Goal: Information Seeking & Learning: Compare options

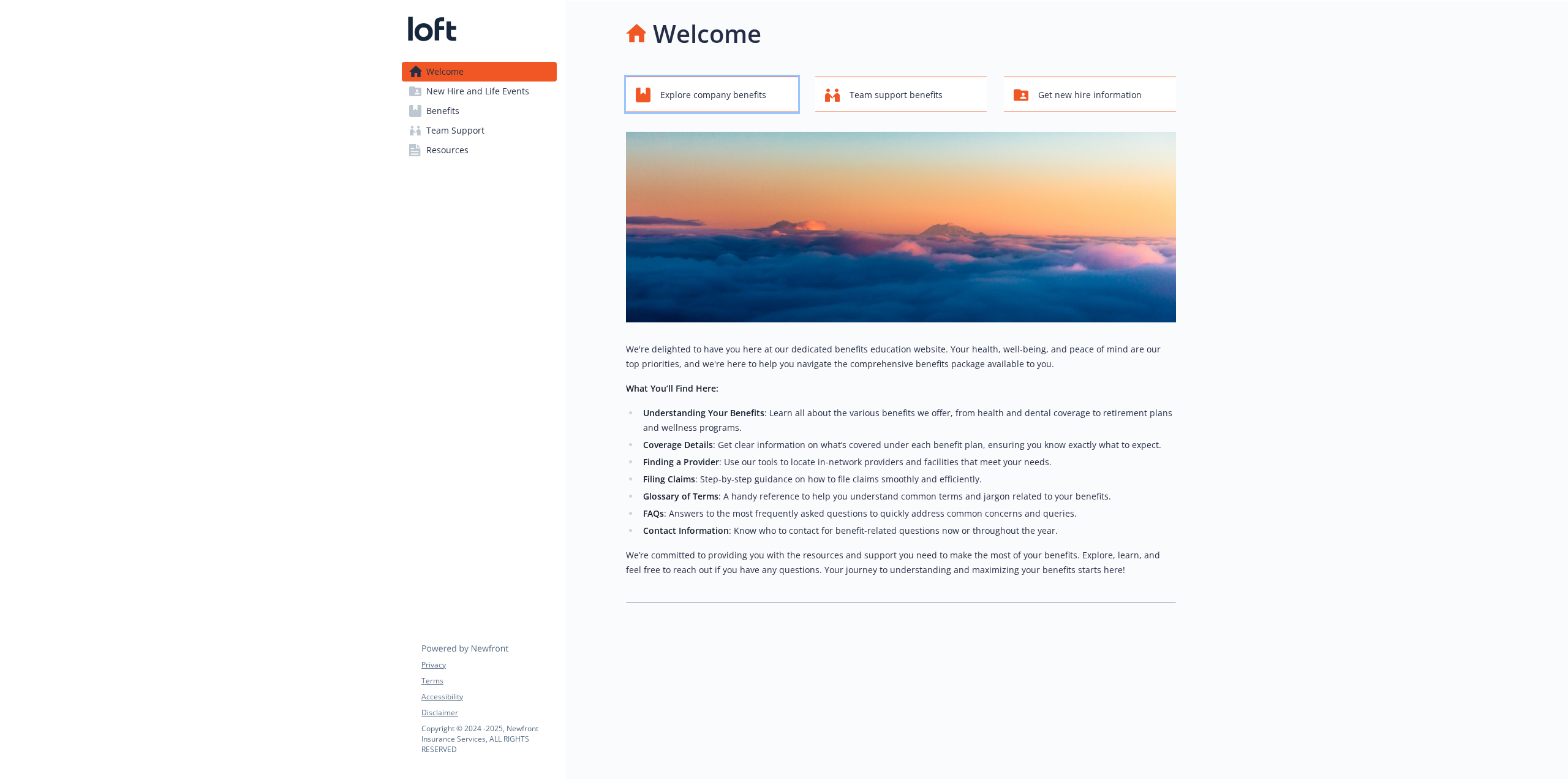
click at [728, 85] on span "Explore company benefits" at bounding box center [713, 95] width 106 height 23
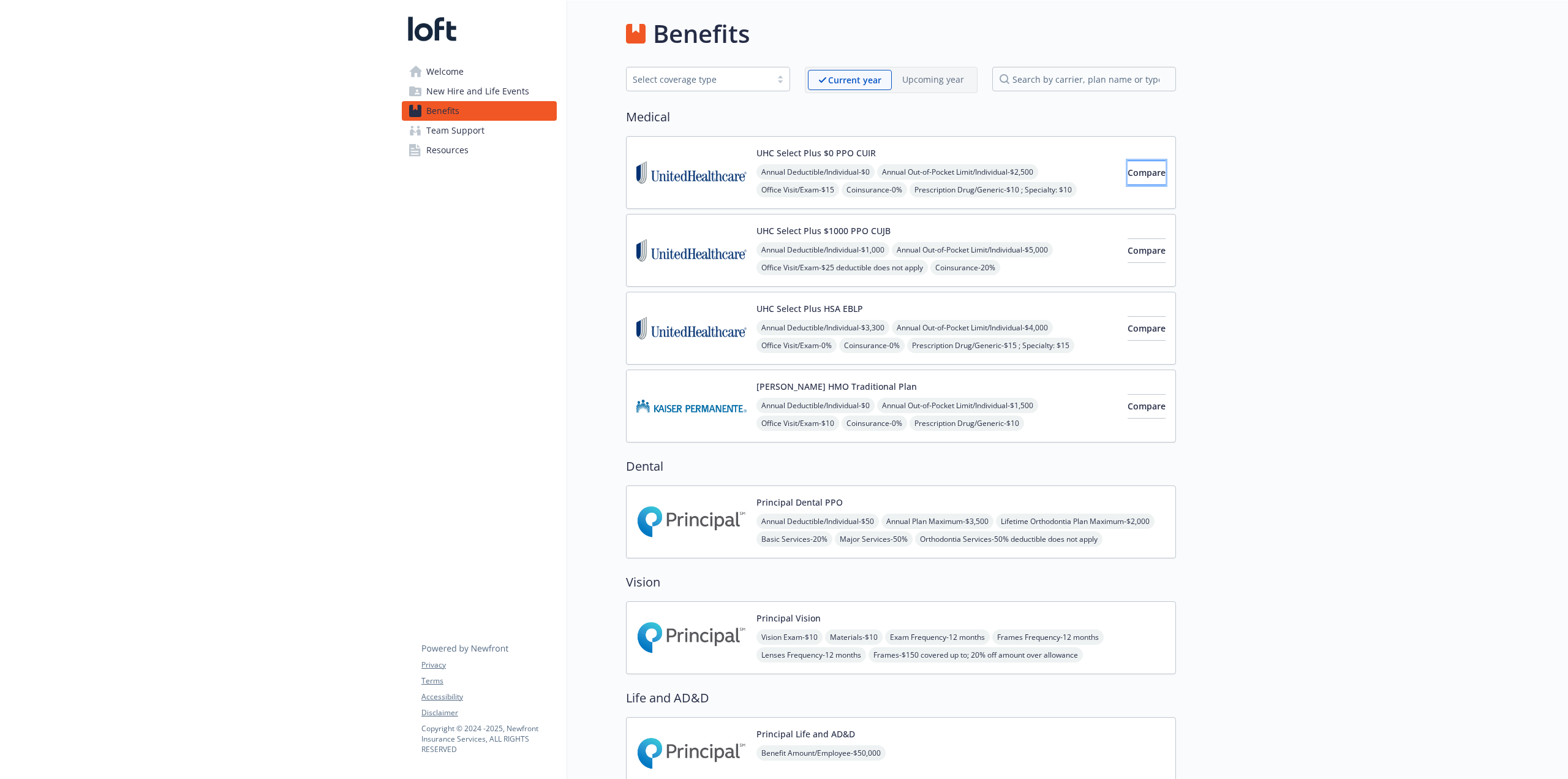
click at [940, 175] on span "Compare" at bounding box center [1146, 173] width 38 height 12
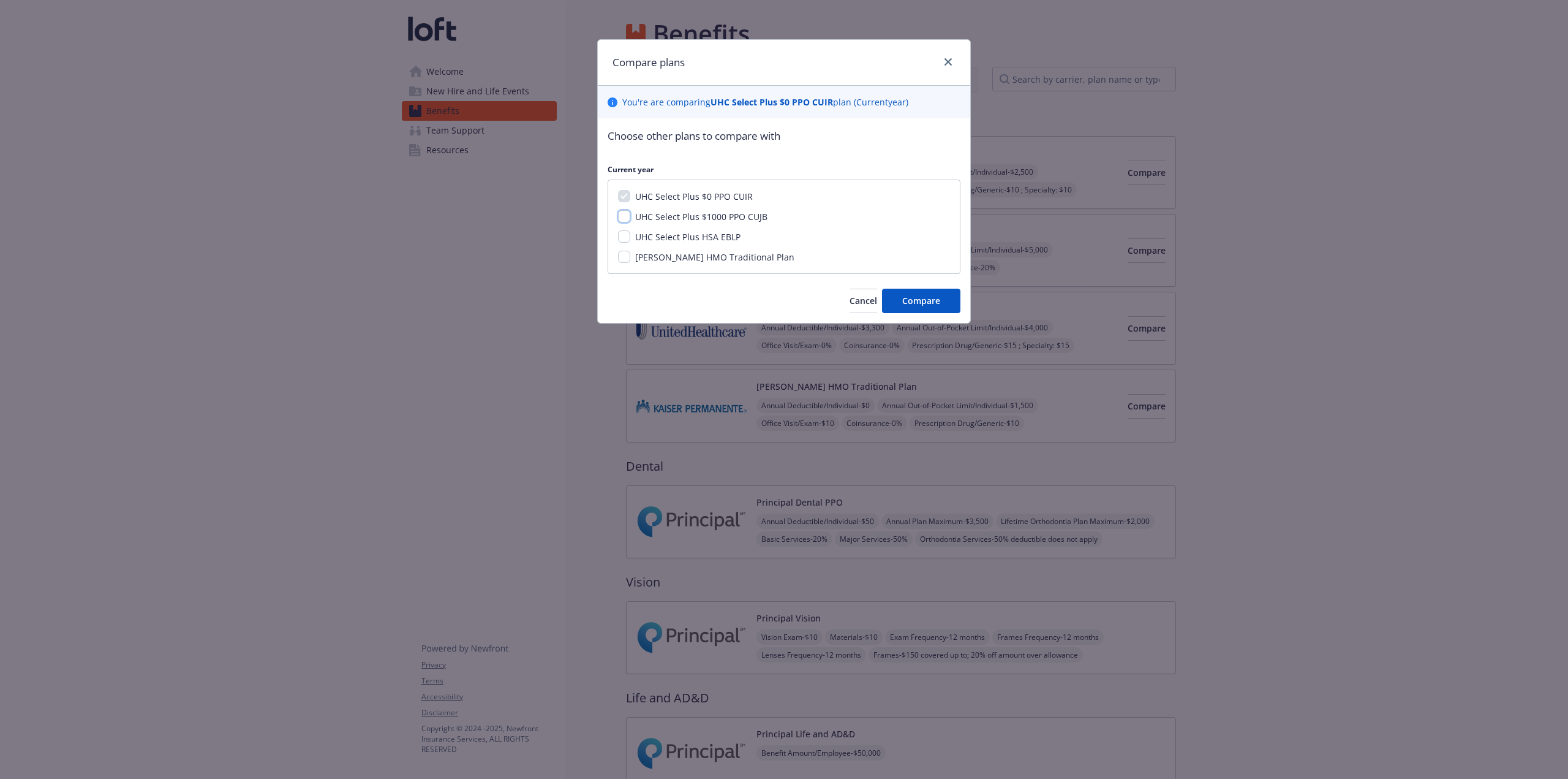
click at [623, 216] on input "UHC Select Plus $1000 PPO CUJB" at bounding box center [624, 216] width 12 height 12
checkbox input "true"
click at [622, 236] on input "UHC Select Plus HSA EBLP" at bounding box center [624, 236] width 12 height 12
checkbox input "true"
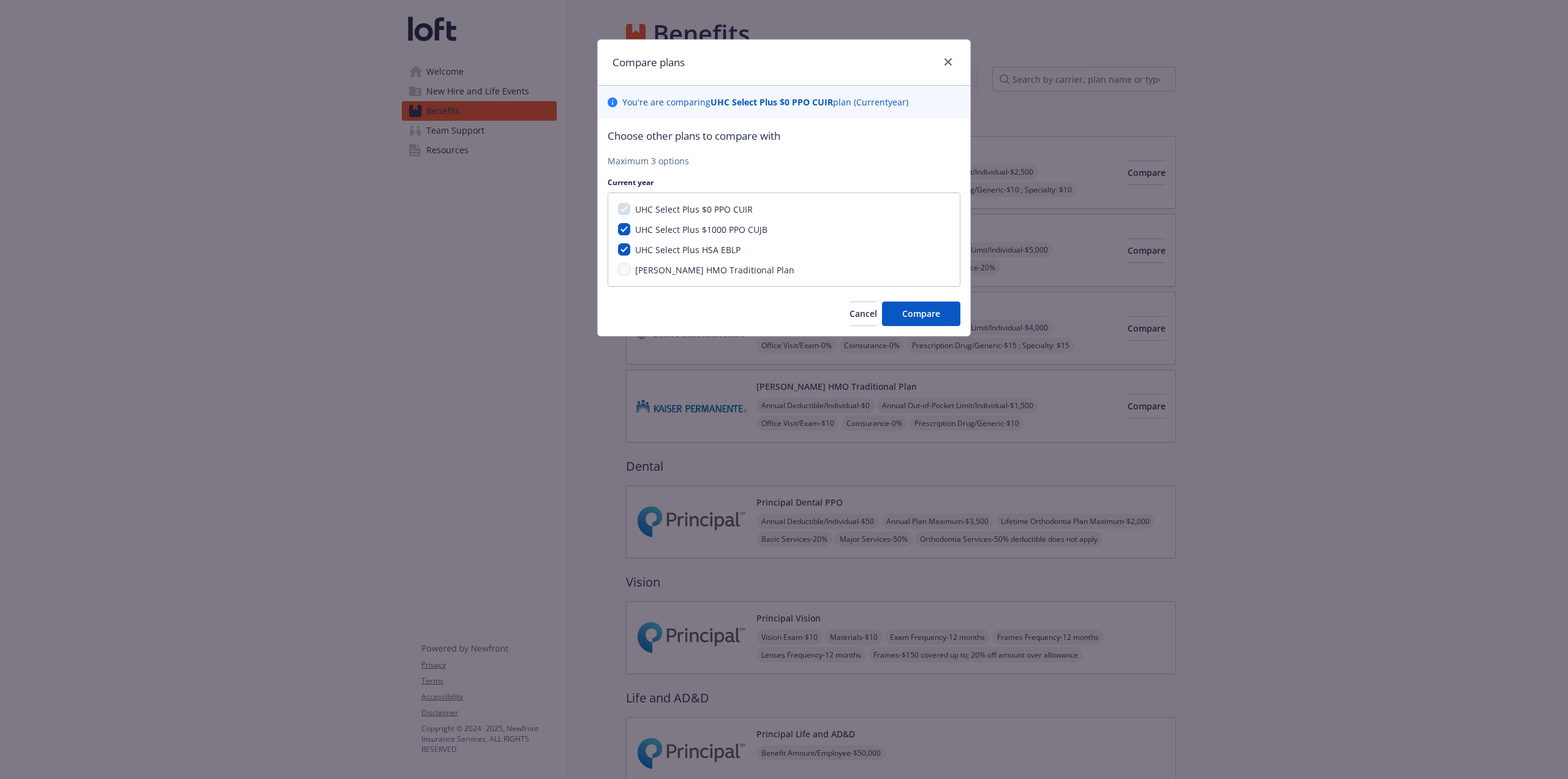
click at [628, 274] on div "[PERSON_NAME] HMO Traditional Plan" at bounding box center [784, 270] width 332 height 13
click at [940, 308] on span "Compare" at bounding box center [921, 314] width 38 height 12
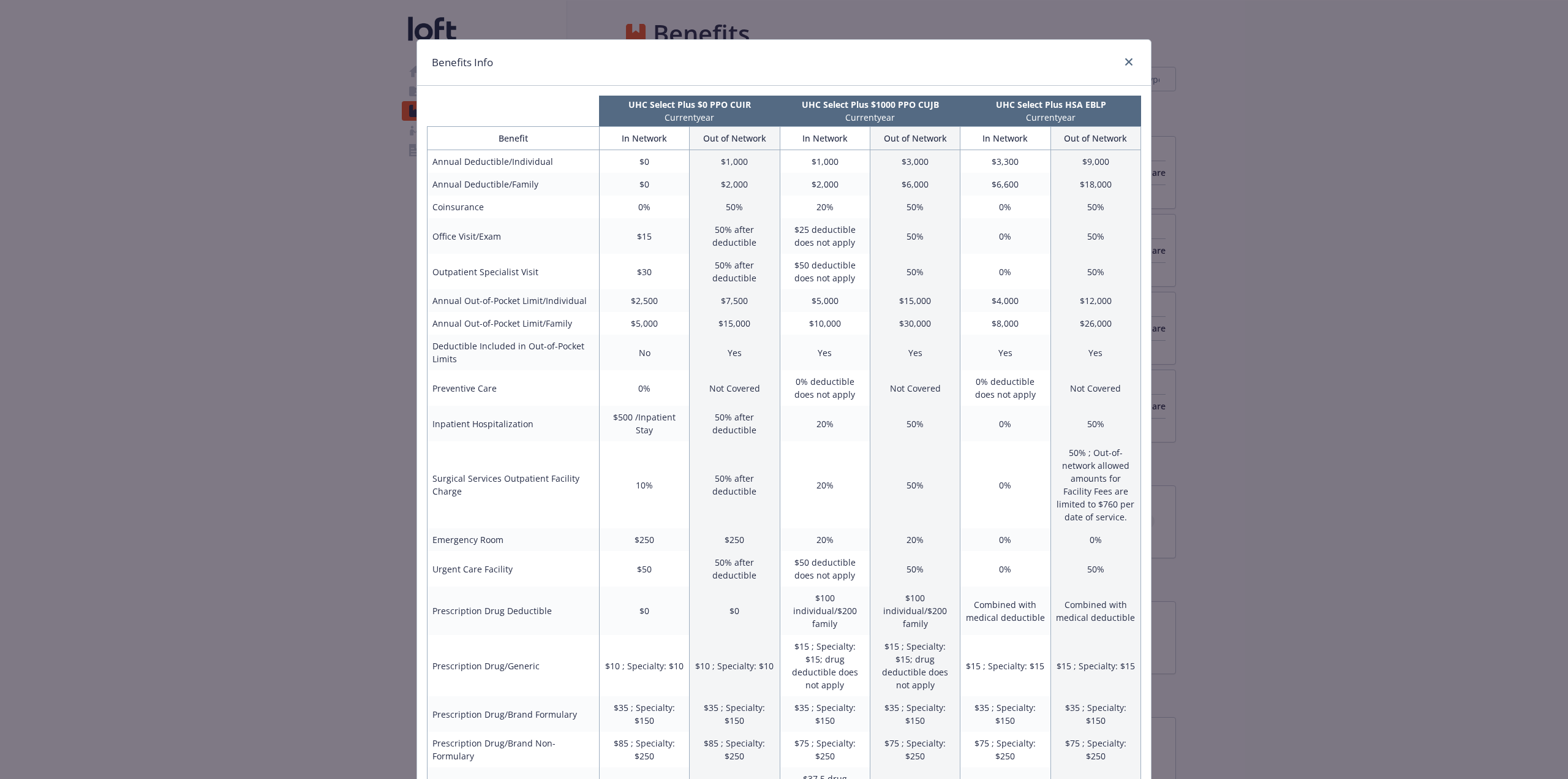
click at [940, 328] on div "Benefits Info UHC Select Plus $0 PPO CUIR Current year UHC Select Plus $1000 PP…" at bounding box center [784, 389] width 1568 height 779
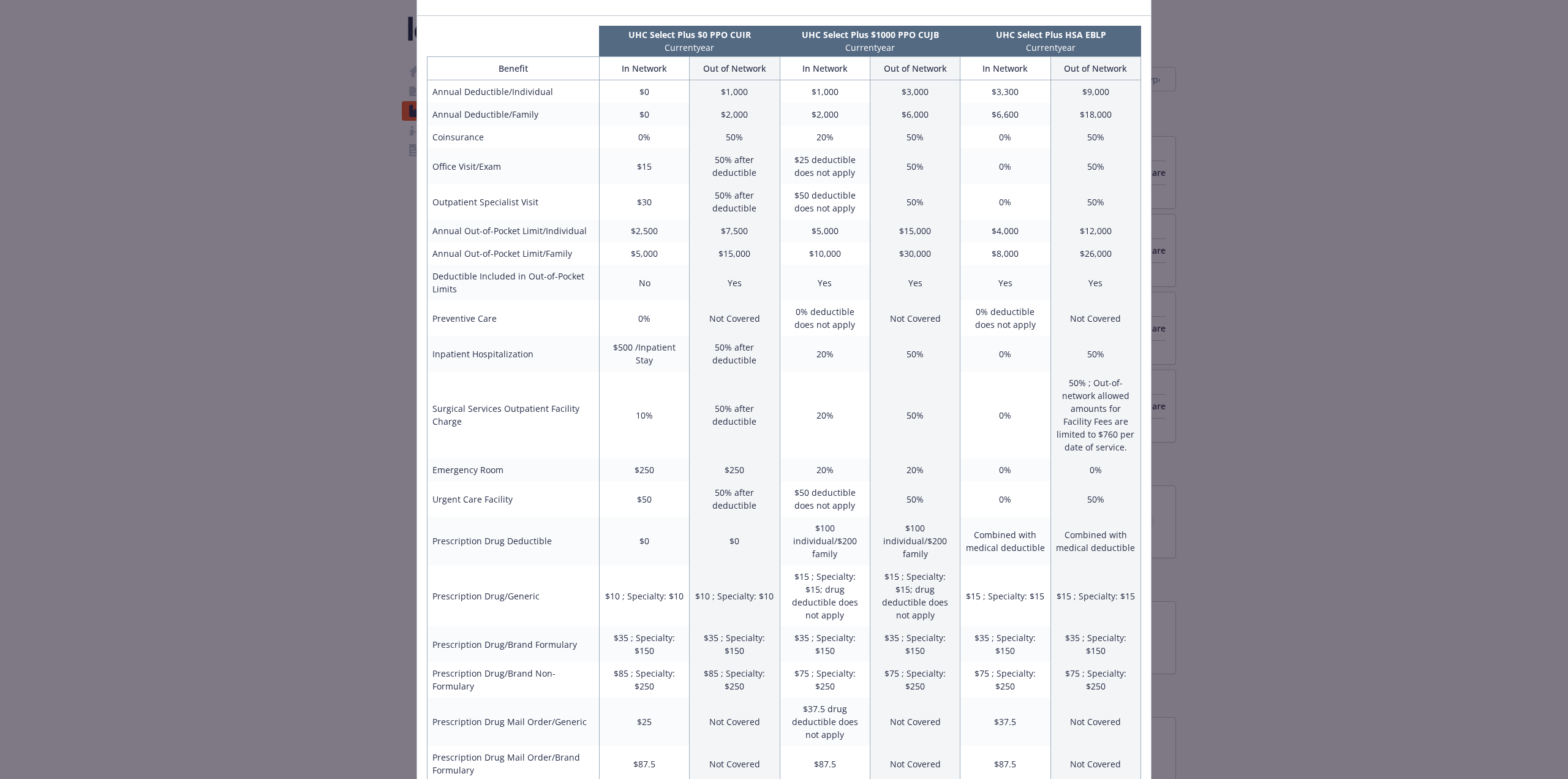
scroll to position [241, 0]
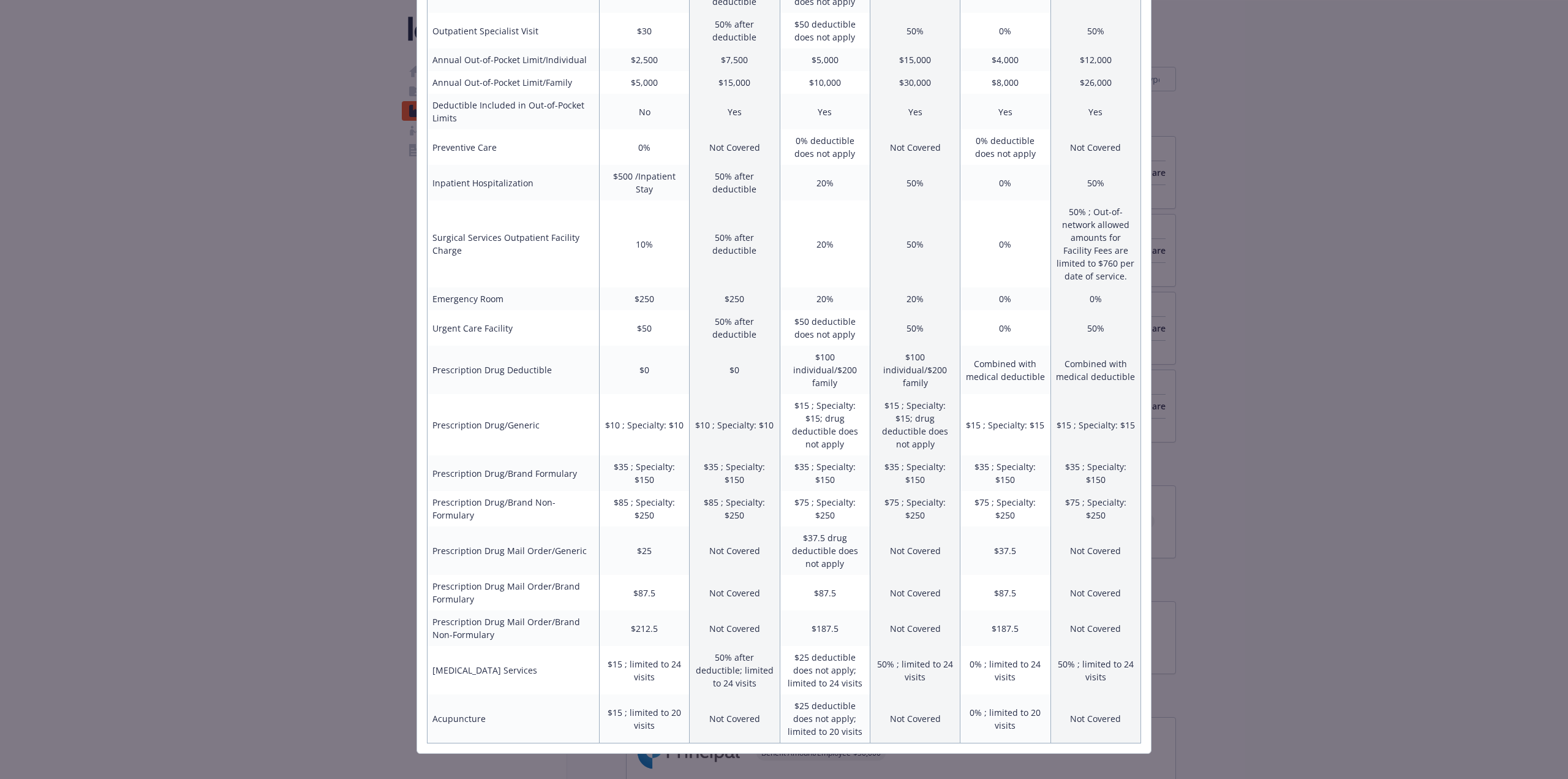
click at [940, 416] on div "Benefits Info UHC Select Plus $0 PPO CUIR Current year UHC Select Plus $1000 PP…" at bounding box center [784, 389] width 1568 height 779
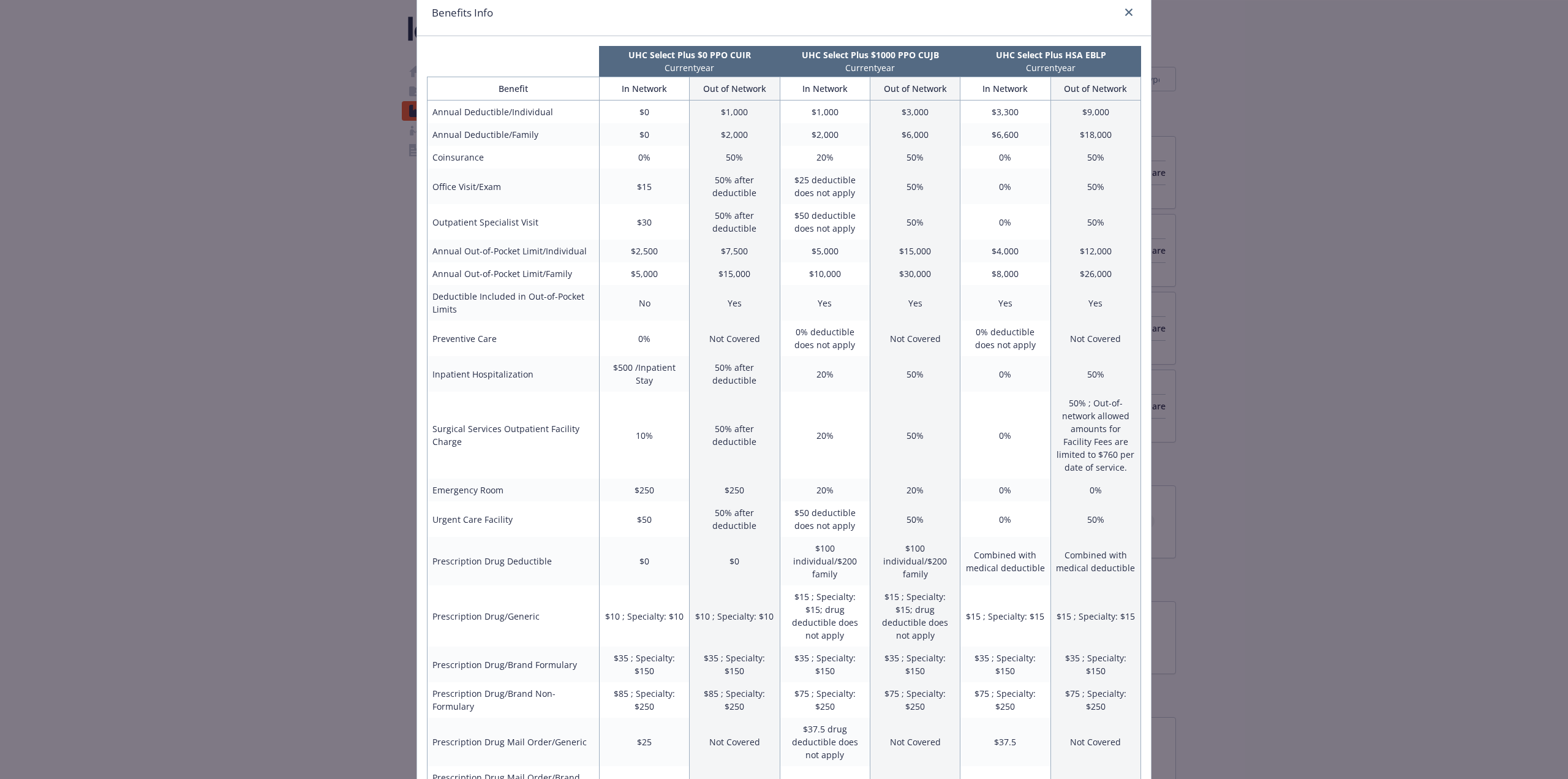
scroll to position [0, 0]
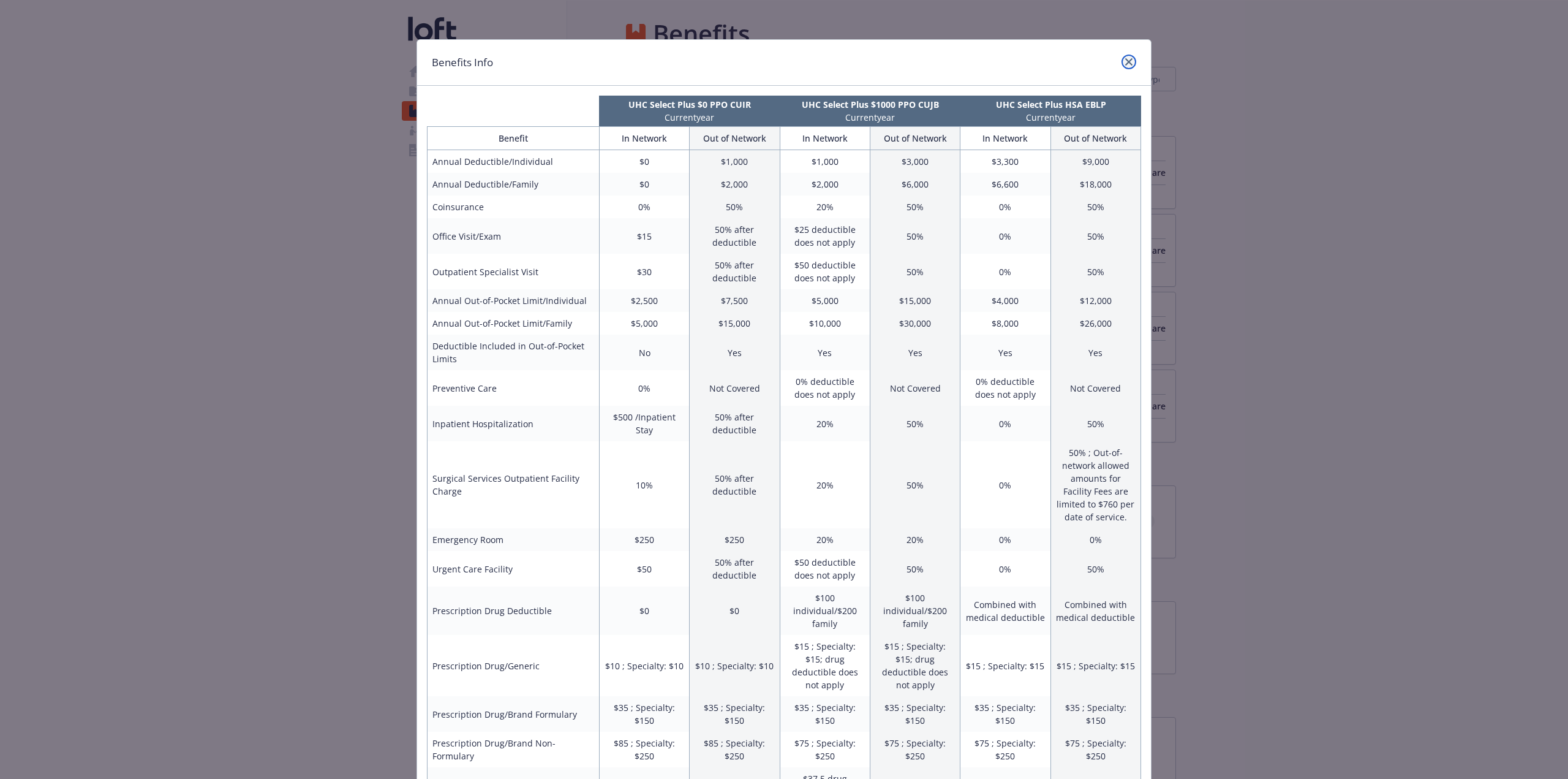
click at [940, 64] on icon "close" at bounding box center [1128, 61] width 7 height 7
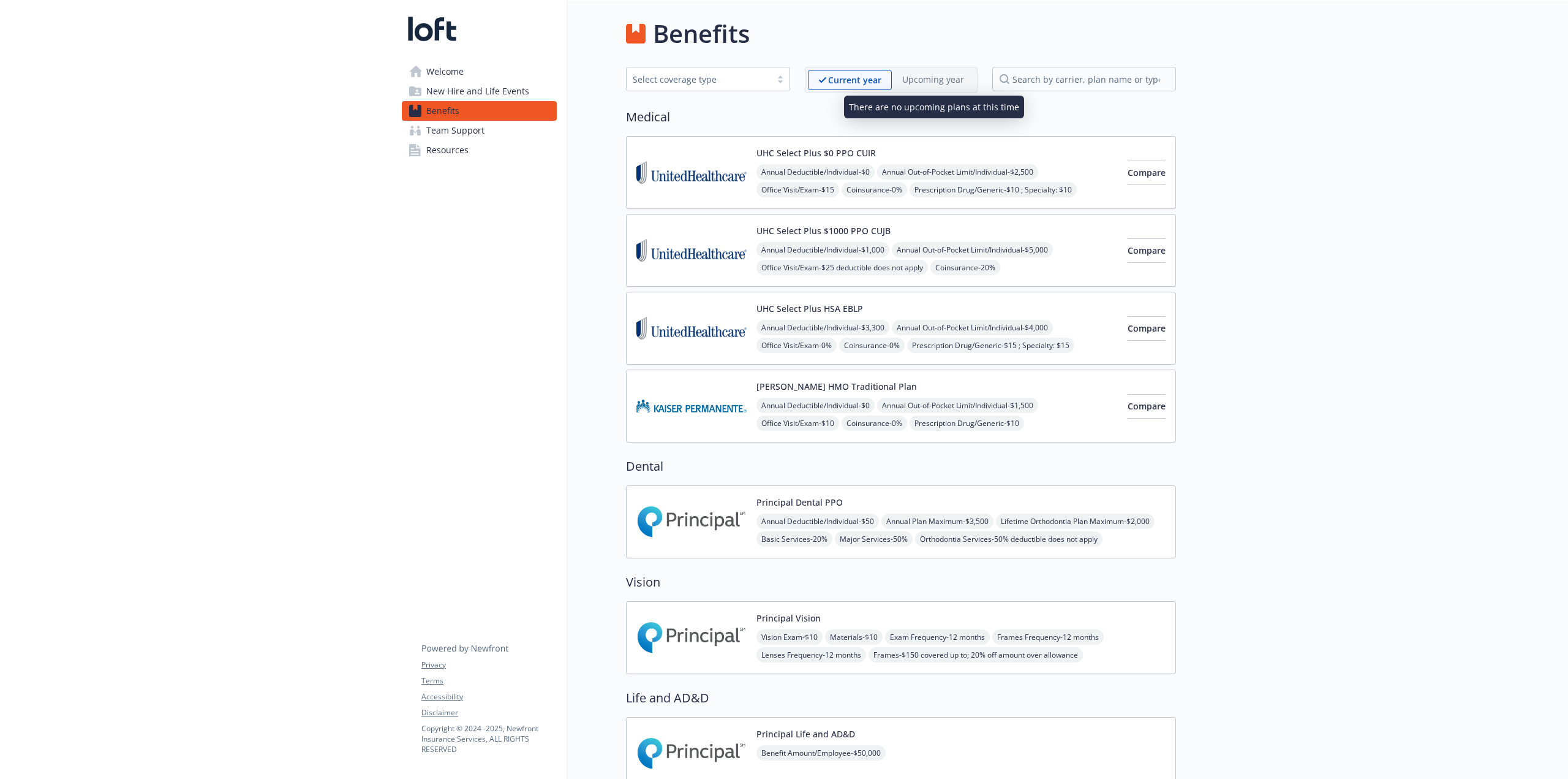
click at [926, 79] on p "Upcoming year" at bounding box center [933, 79] width 62 height 13
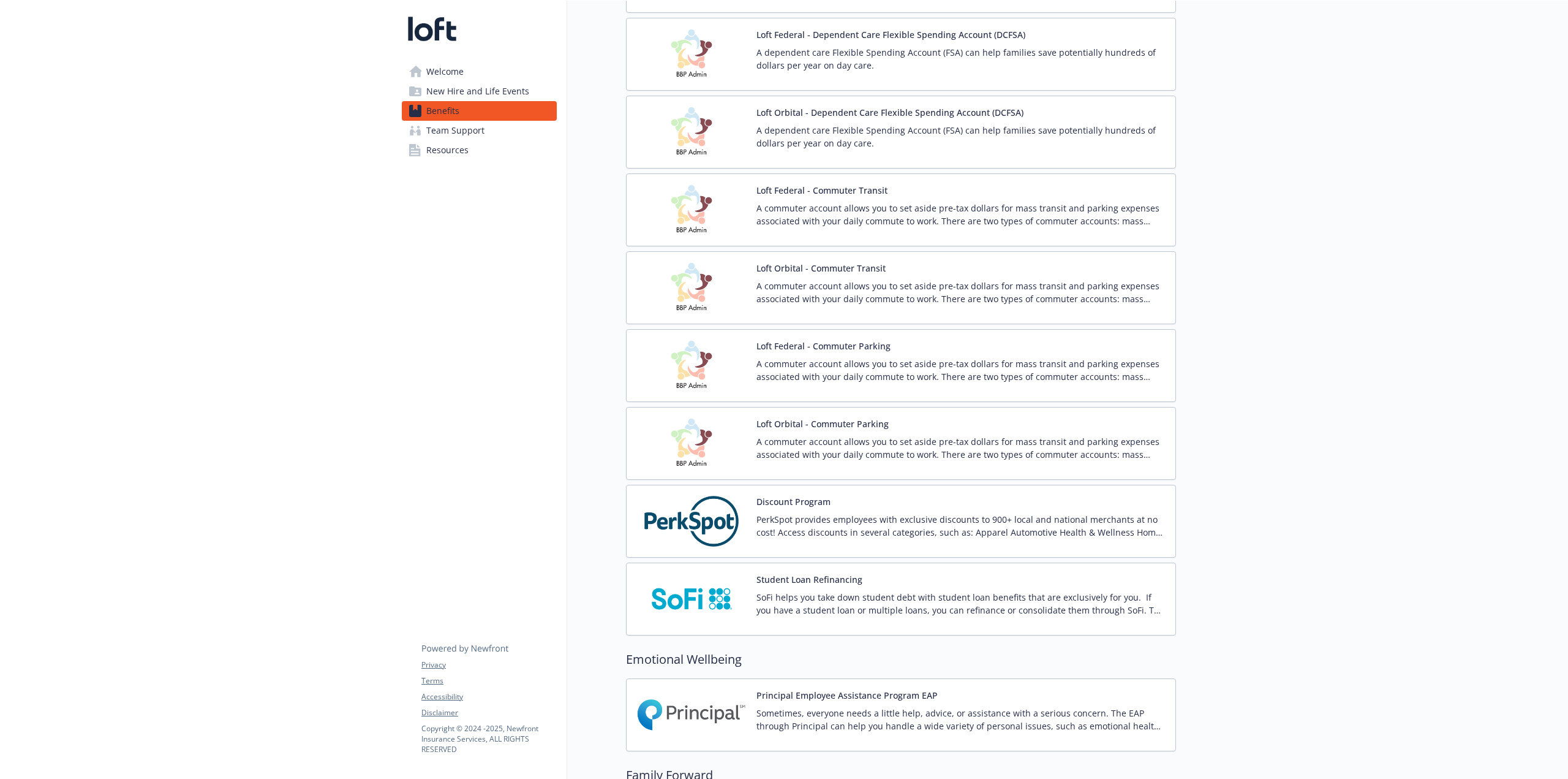
scroll to position [1816, 0]
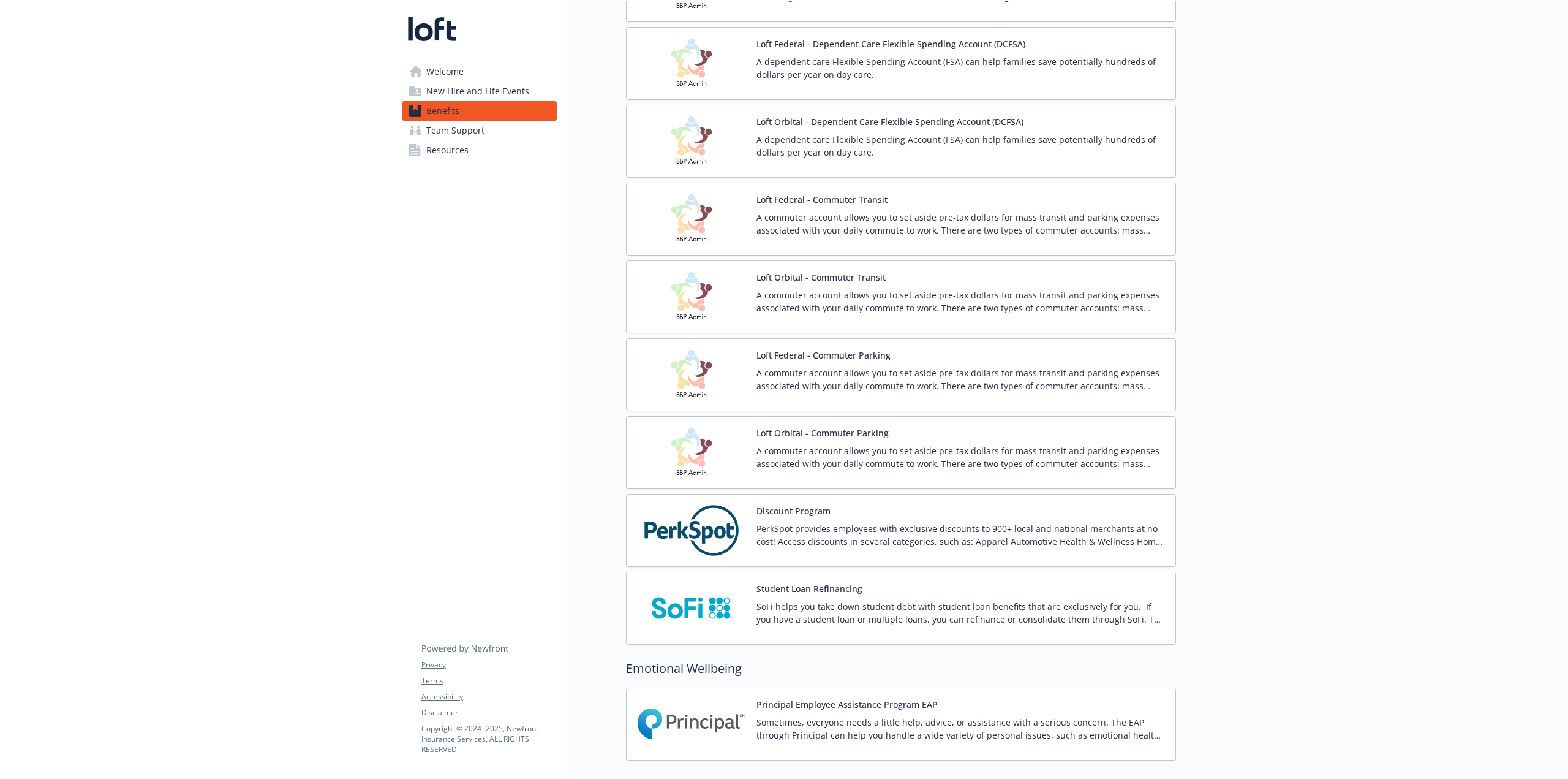
click at [678, 485] on img at bounding box center [691, 530] width 110 height 52
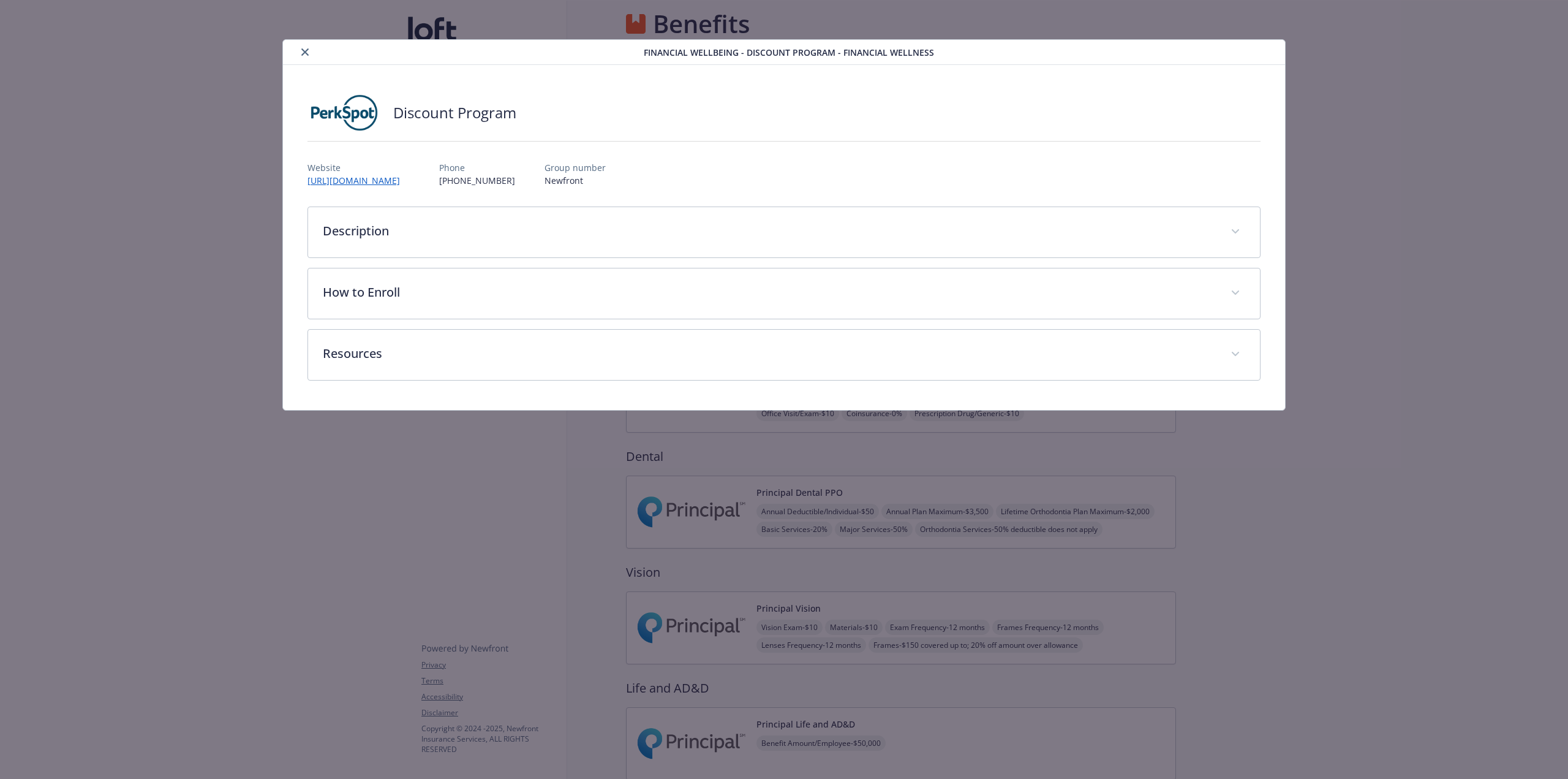
scroll to position [1816, 0]
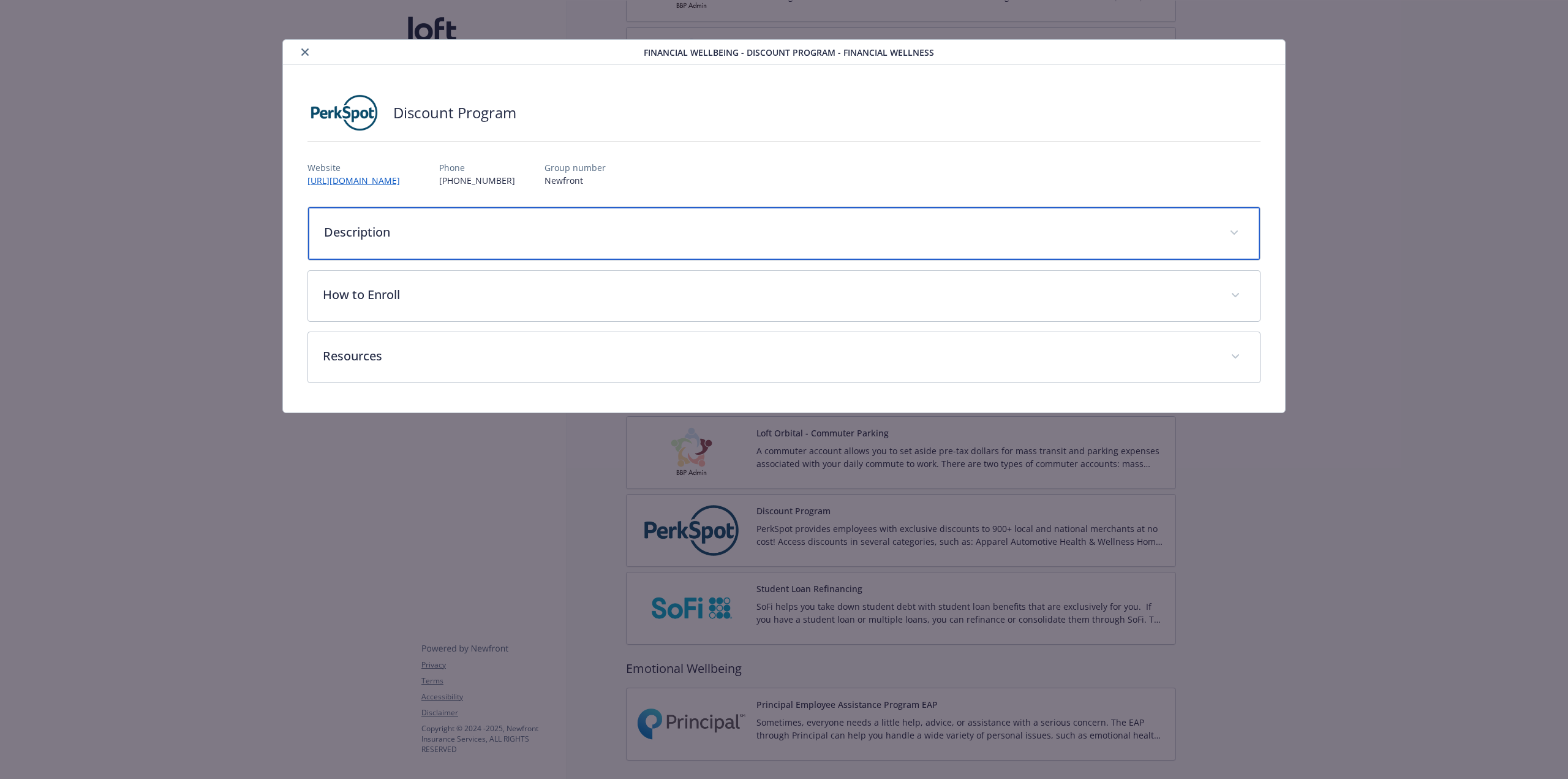
click at [422, 224] on p "Description" at bounding box center [769, 232] width 891 height 19
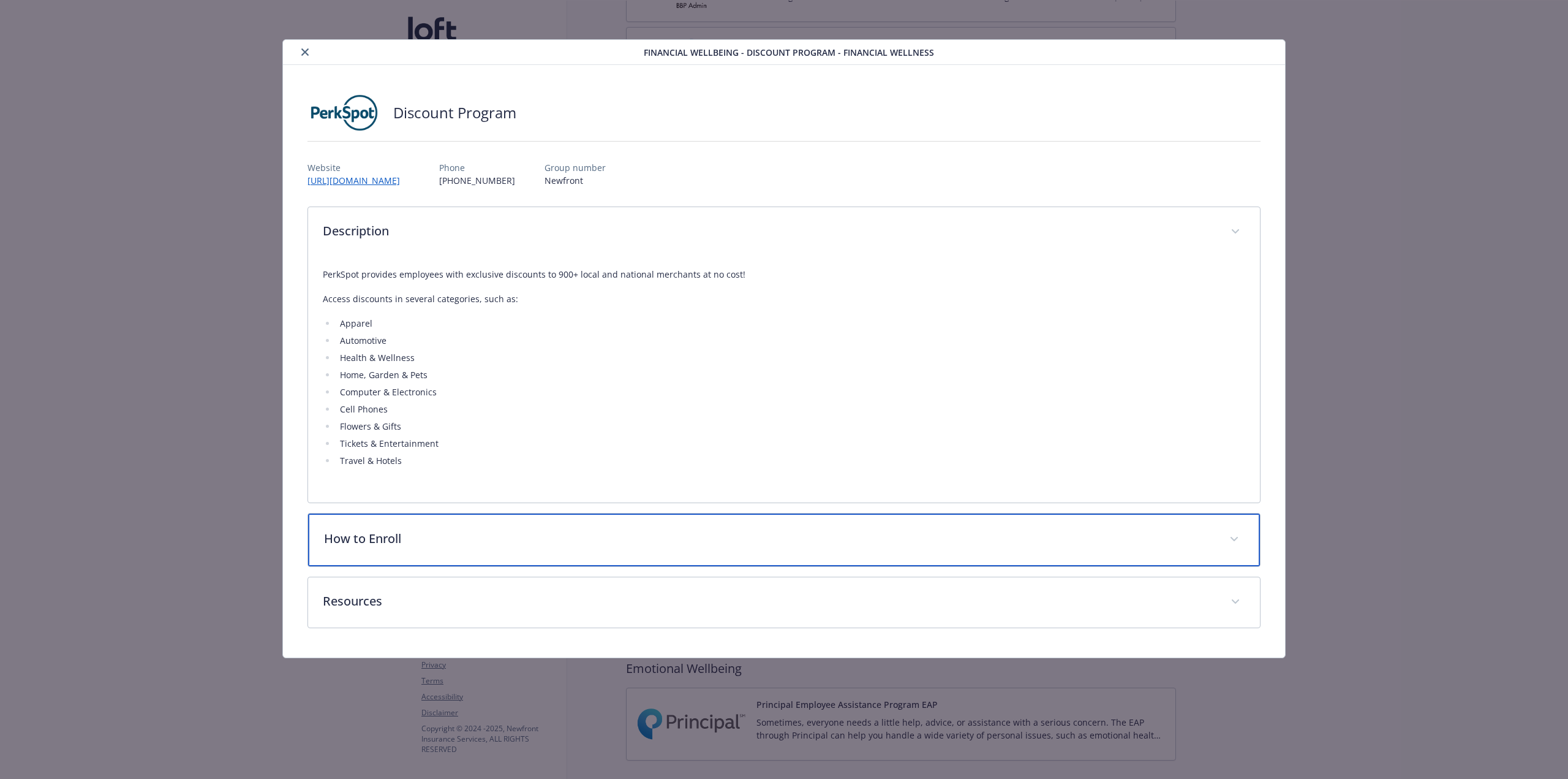
click at [451, 485] on div "How to Enroll" at bounding box center [784, 540] width 952 height 53
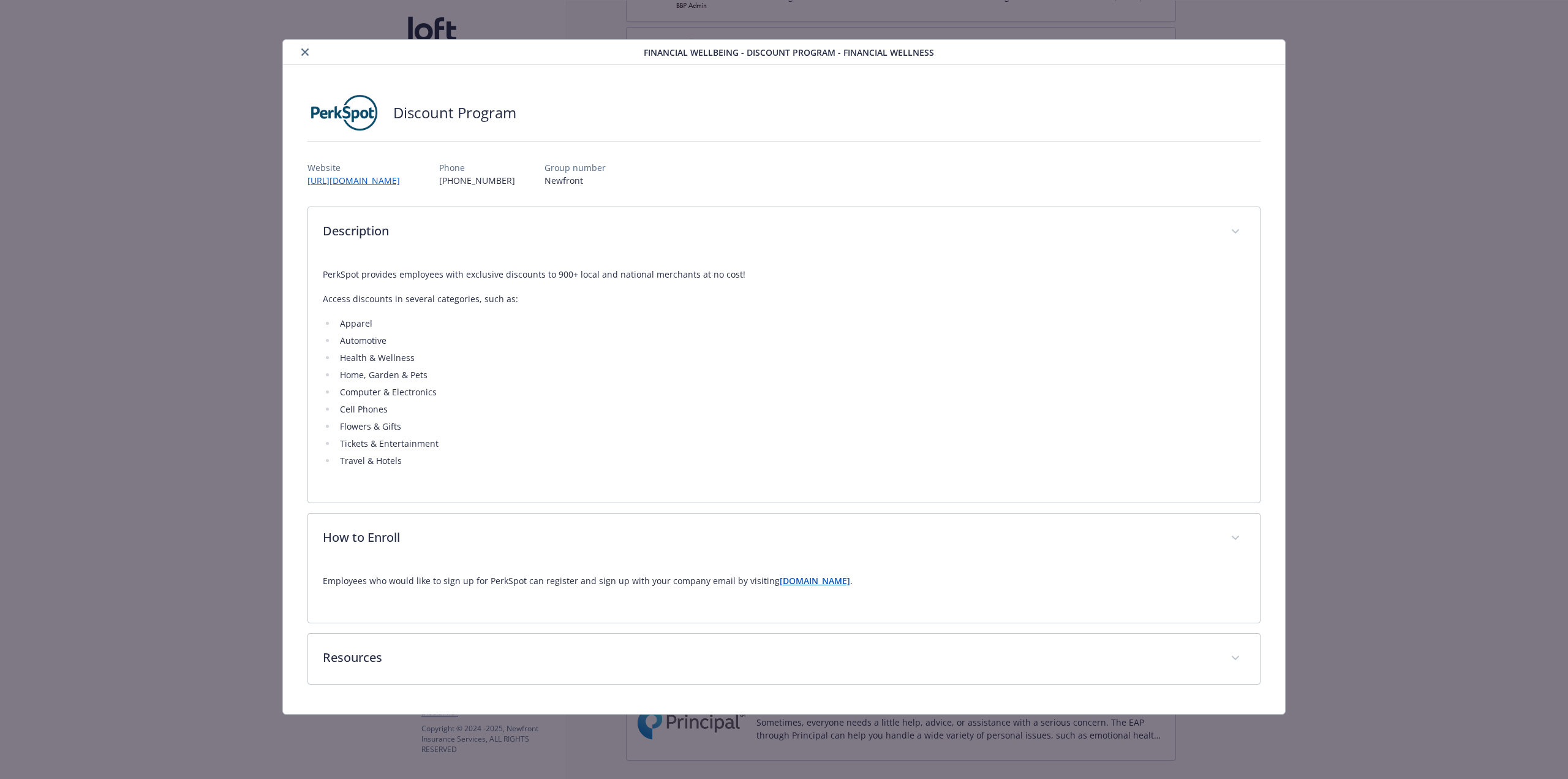
click at [838, 485] on strong "[DOMAIN_NAME]" at bounding box center [815, 581] width 70 height 12
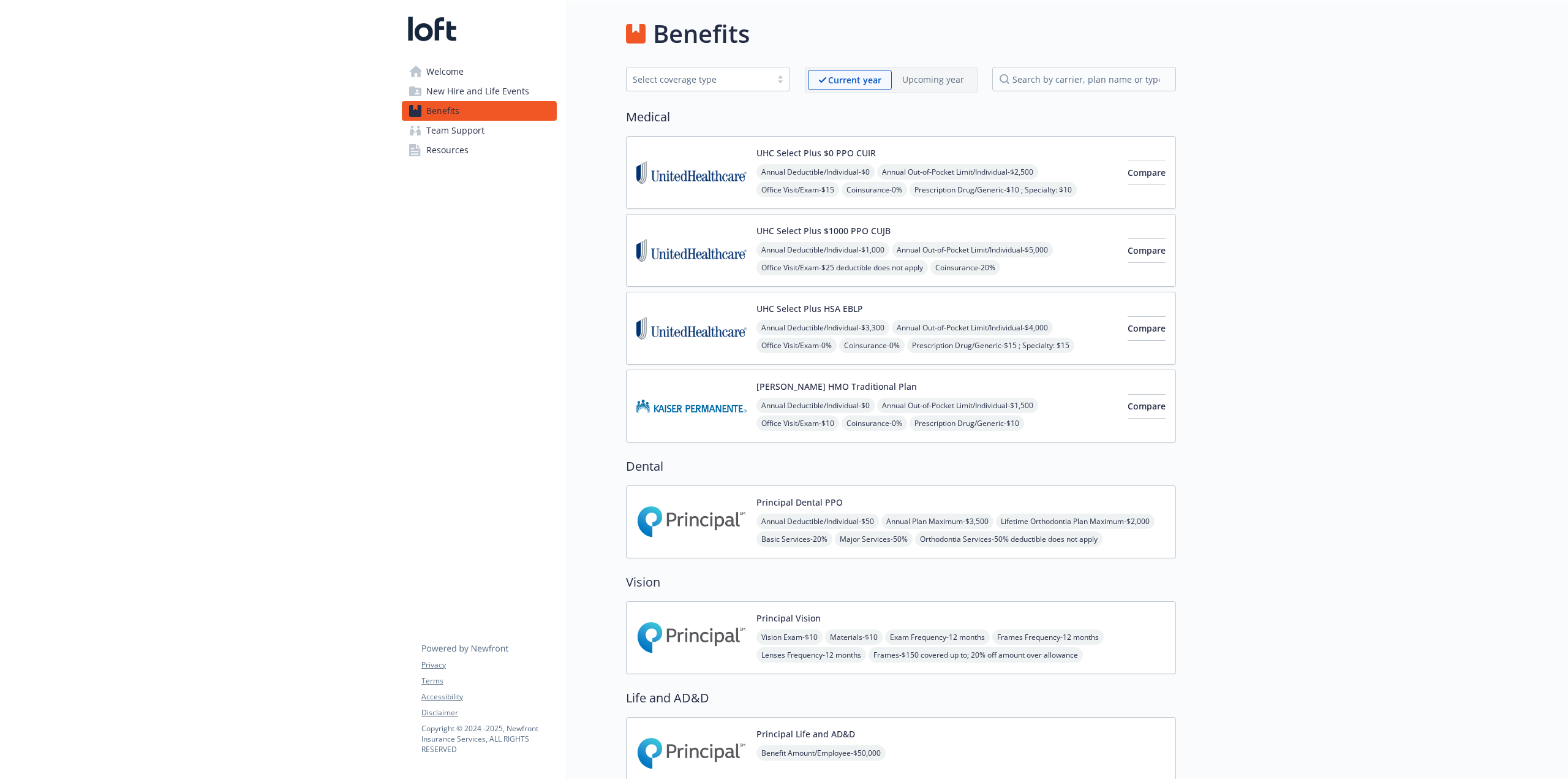
click at [940, 196] on div "Annual Deductible/Individual - $0 Annual Out-of-Pocket Limit/Individual - $2,50…" at bounding box center [937, 198] width 361 height 69
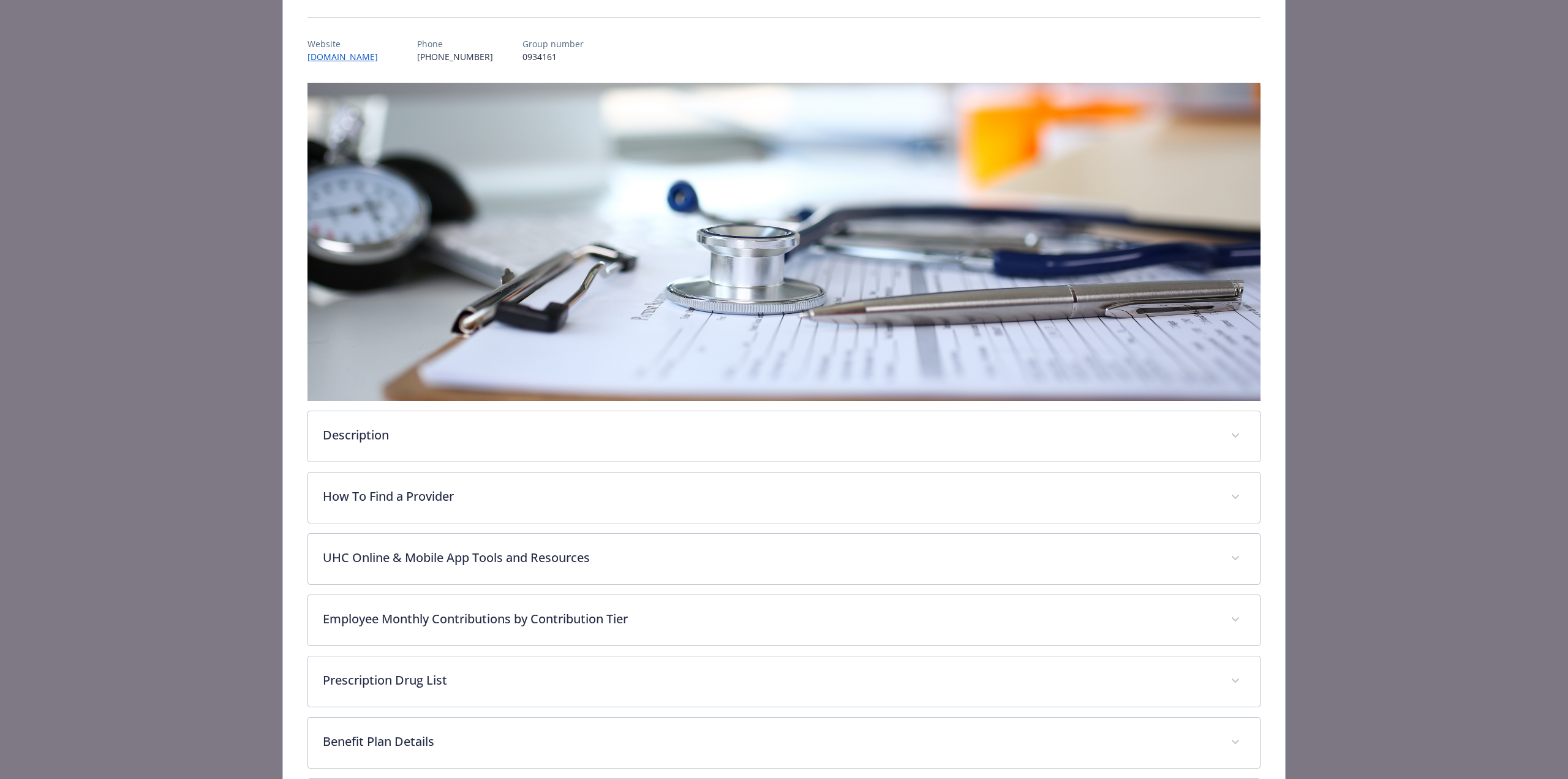
scroll to position [360, 0]
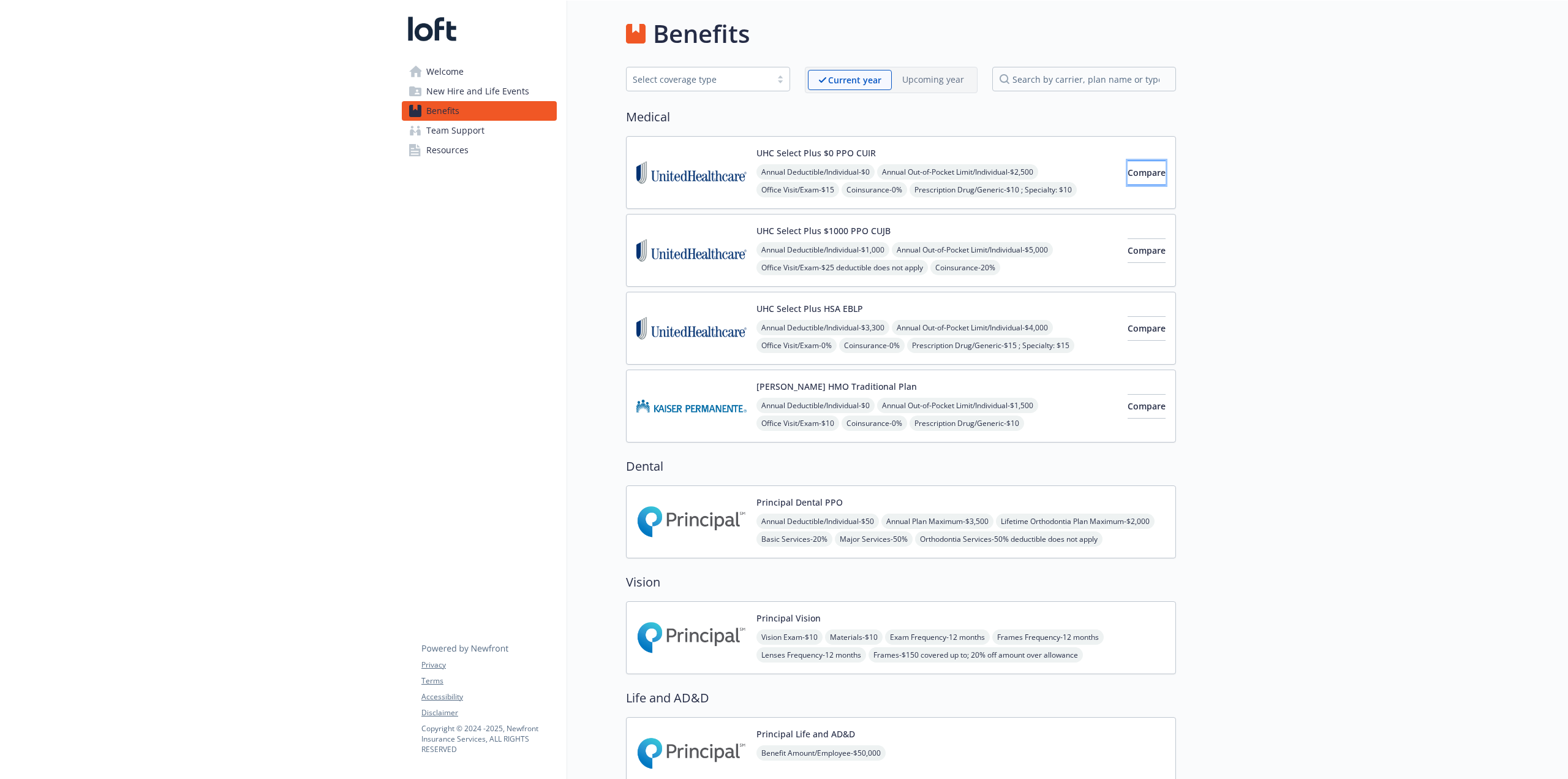
click at [940, 172] on span "Compare" at bounding box center [1146, 173] width 38 height 12
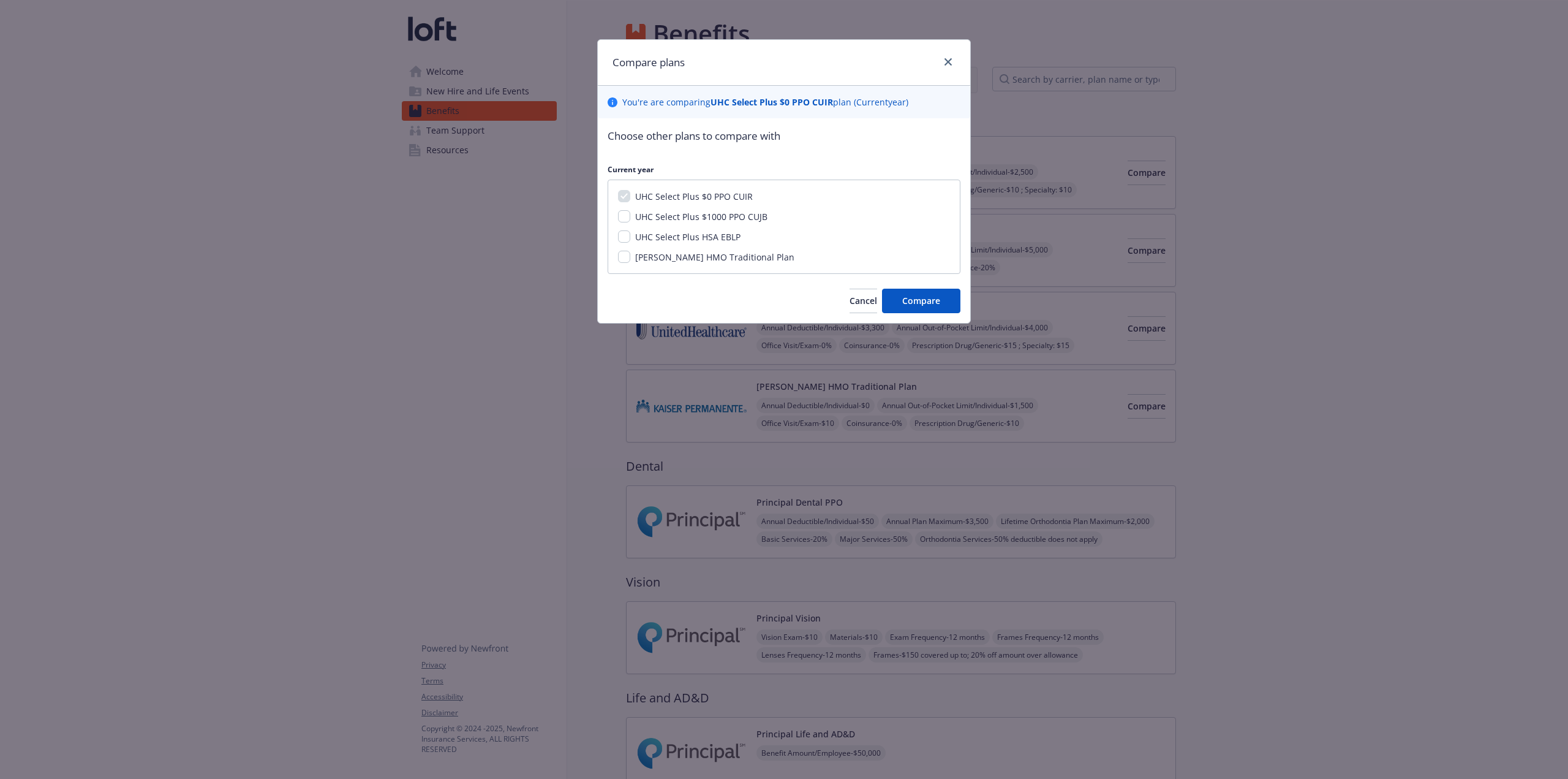
click at [663, 219] on span "UHC Select Plus $1000 PPO CUJB" at bounding box center [701, 216] width 132 height 12
click at [630, 219] on input "UHC Select Plus $1000 PPO CUJB" at bounding box center [624, 216] width 12 height 12
checkbox input "true"
click at [661, 230] on div "UHC Select Plus $0 PPO CUIR UHC Select Plus $1000 PPO CUJB UHC Select Plus HSA …" at bounding box center [784, 227] width 353 height 94
click at [661, 232] on span "UHC Select Plus HSA EBLP" at bounding box center [688, 237] width 106 height 12
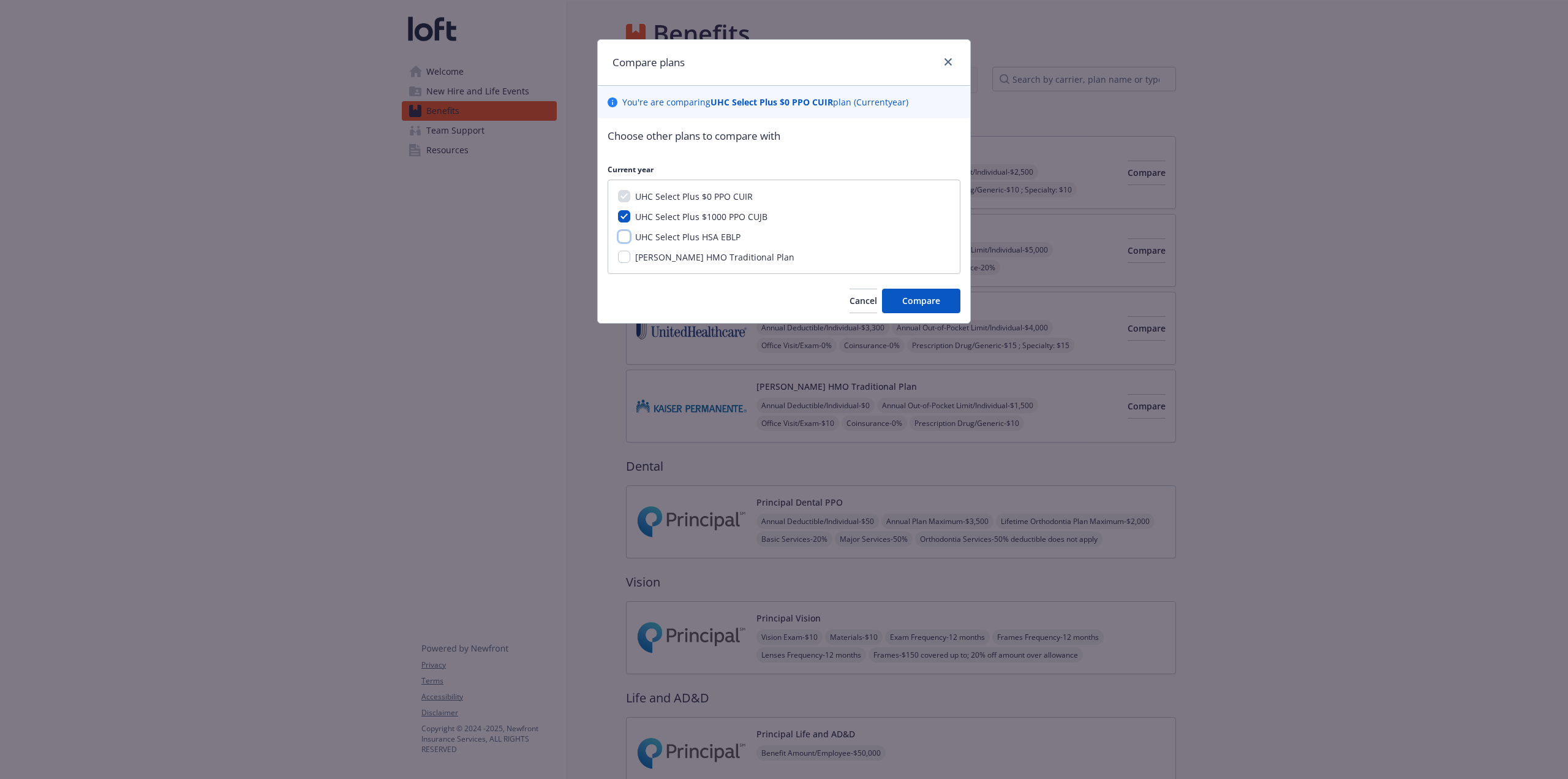
click at [630, 232] on input "UHC Select Plus HSA EBLP" at bounding box center [624, 236] width 12 height 12
checkbox input "true"
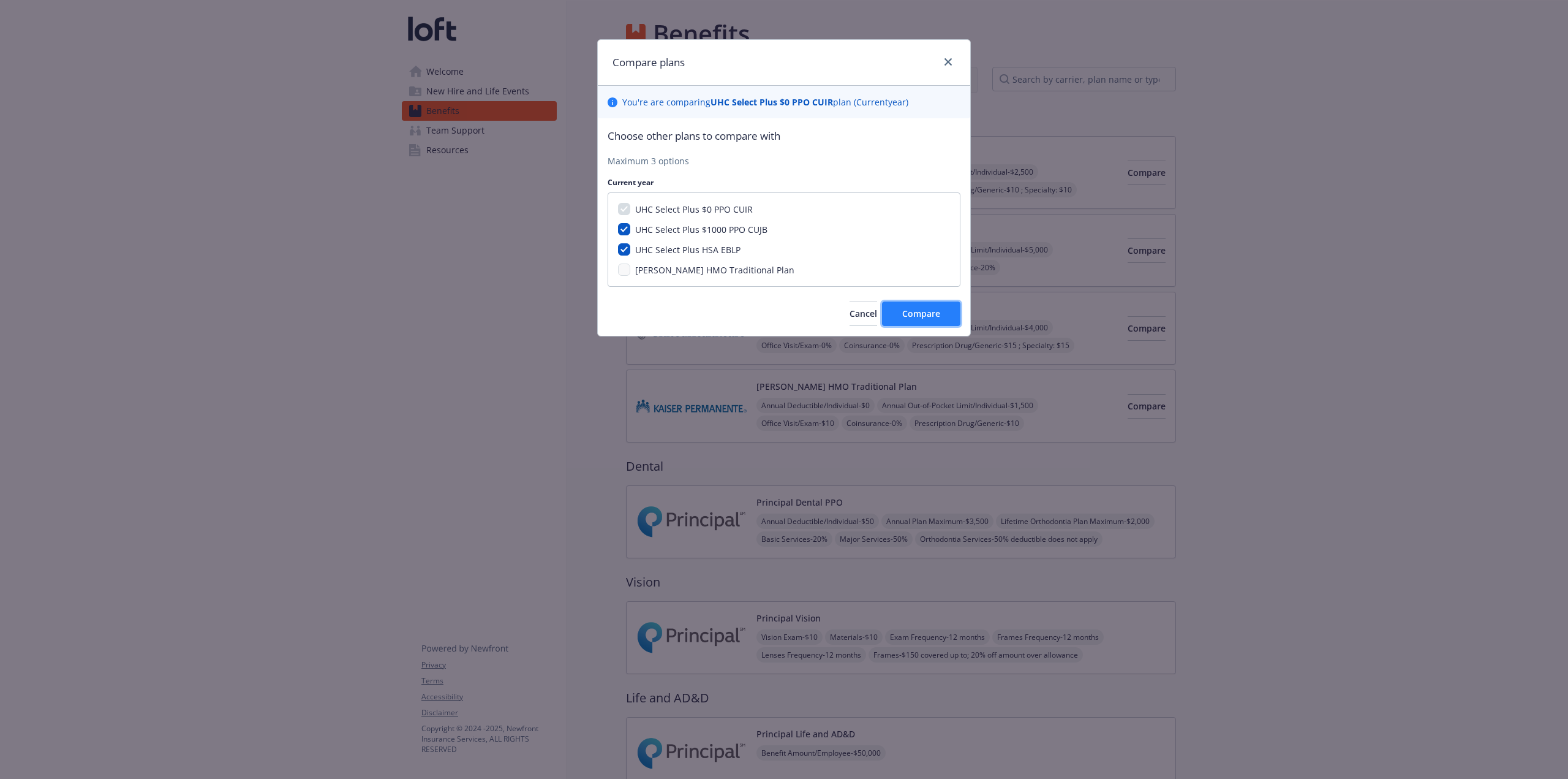
click at [925, 306] on button "Compare" at bounding box center [921, 314] width 79 height 24
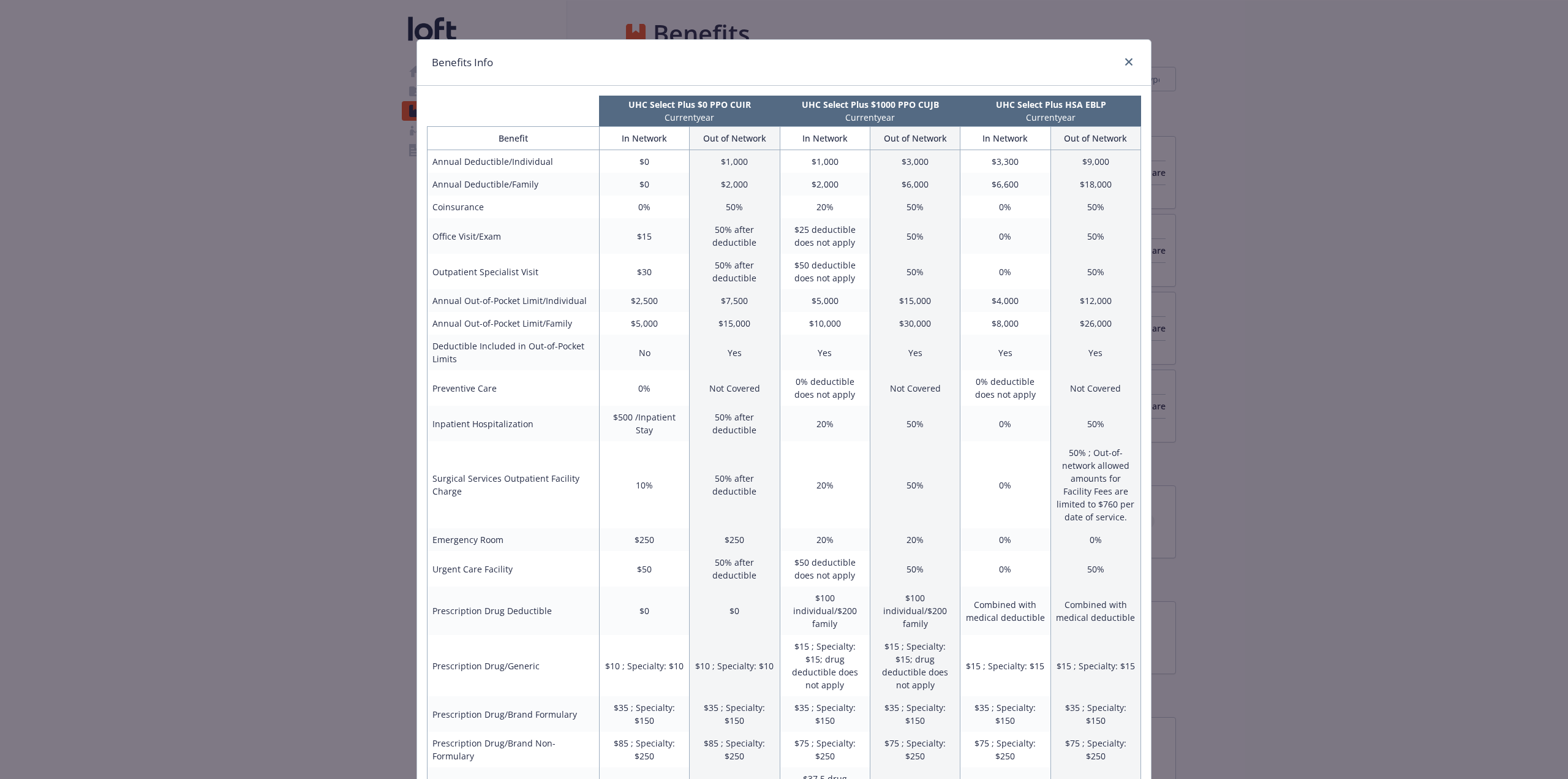
click at [940, 289] on div "Benefits Info UHC Select Plus $0 PPO CUIR Current year UHC Select Plus $1000 PP…" at bounding box center [784, 389] width 1568 height 779
click at [319, 217] on div "Benefits Info UHC Select Plus $0 PPO CUIR Current year UHC Select Plus $1000 PP…" at bounding box center [784, 389] width 1568 height 779
click at [940, 63] on icon "close" at bounding box center [1128, 61] width 7 height 7
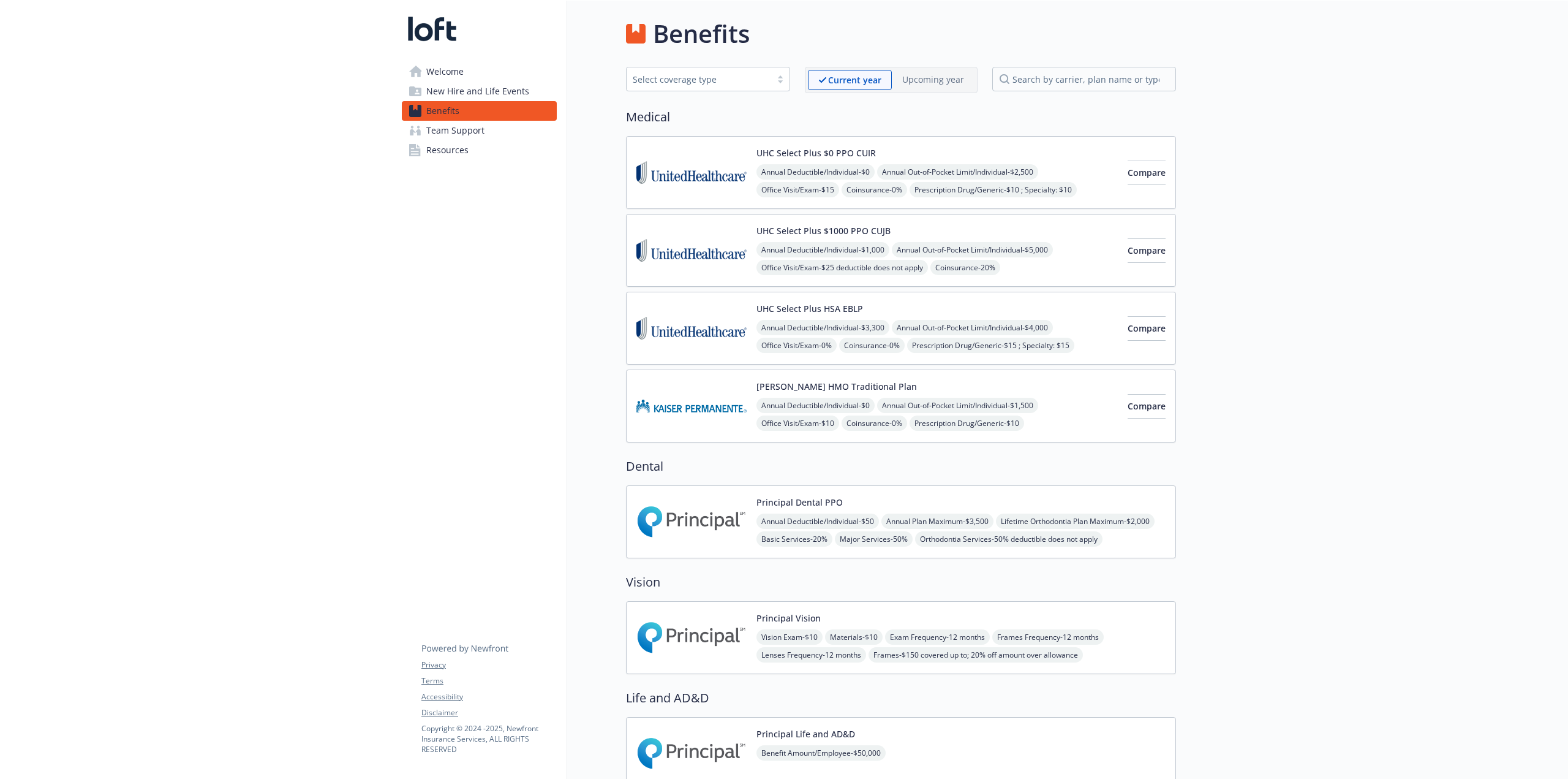
click at [480, 130] on span "Team Support" at bounding box center [455, 130] width 58 height 19
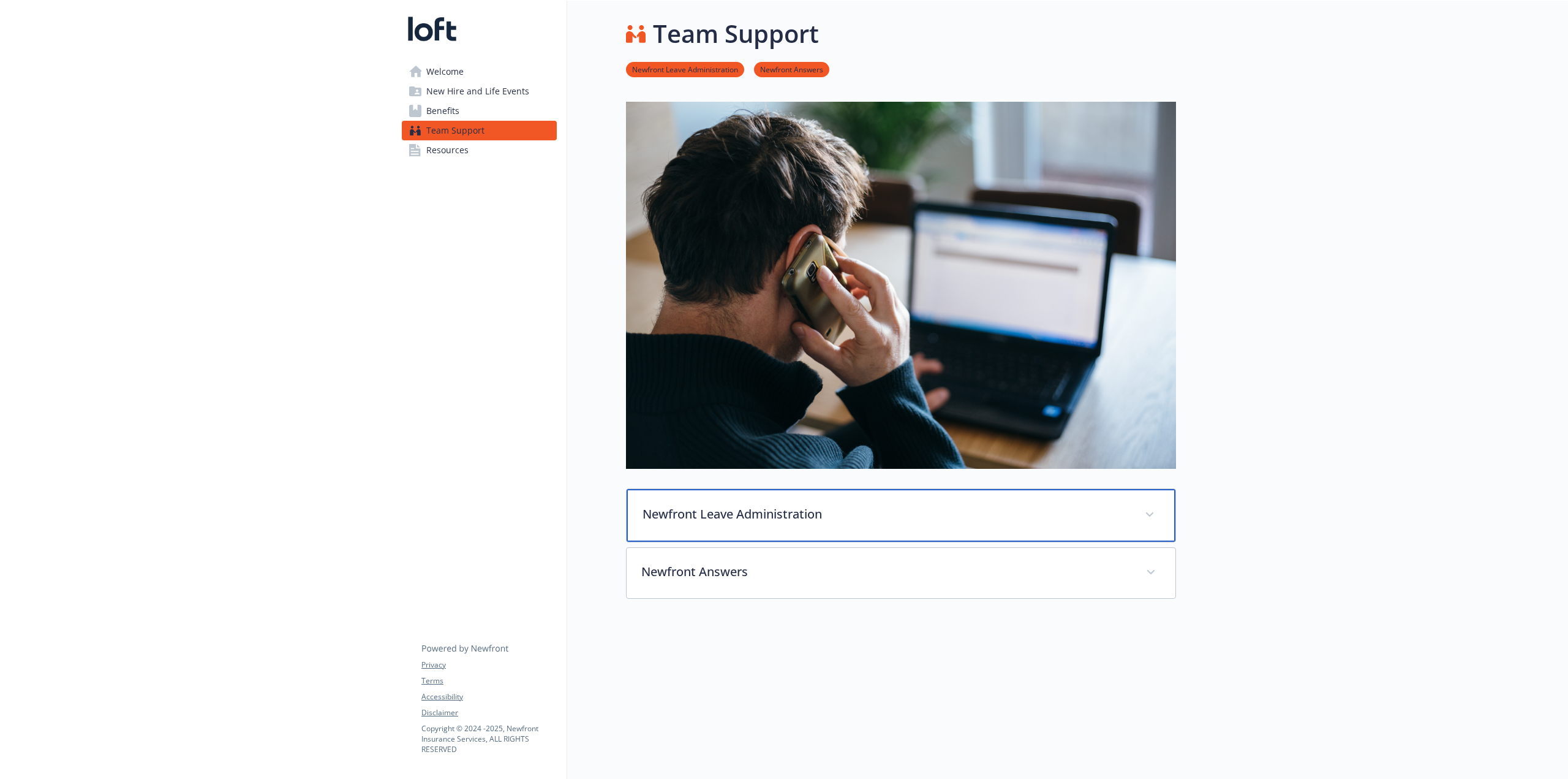
click at [826, 485] on p "Newfront Leave Administration" at bounding box center [886, 514] width 487 height 19
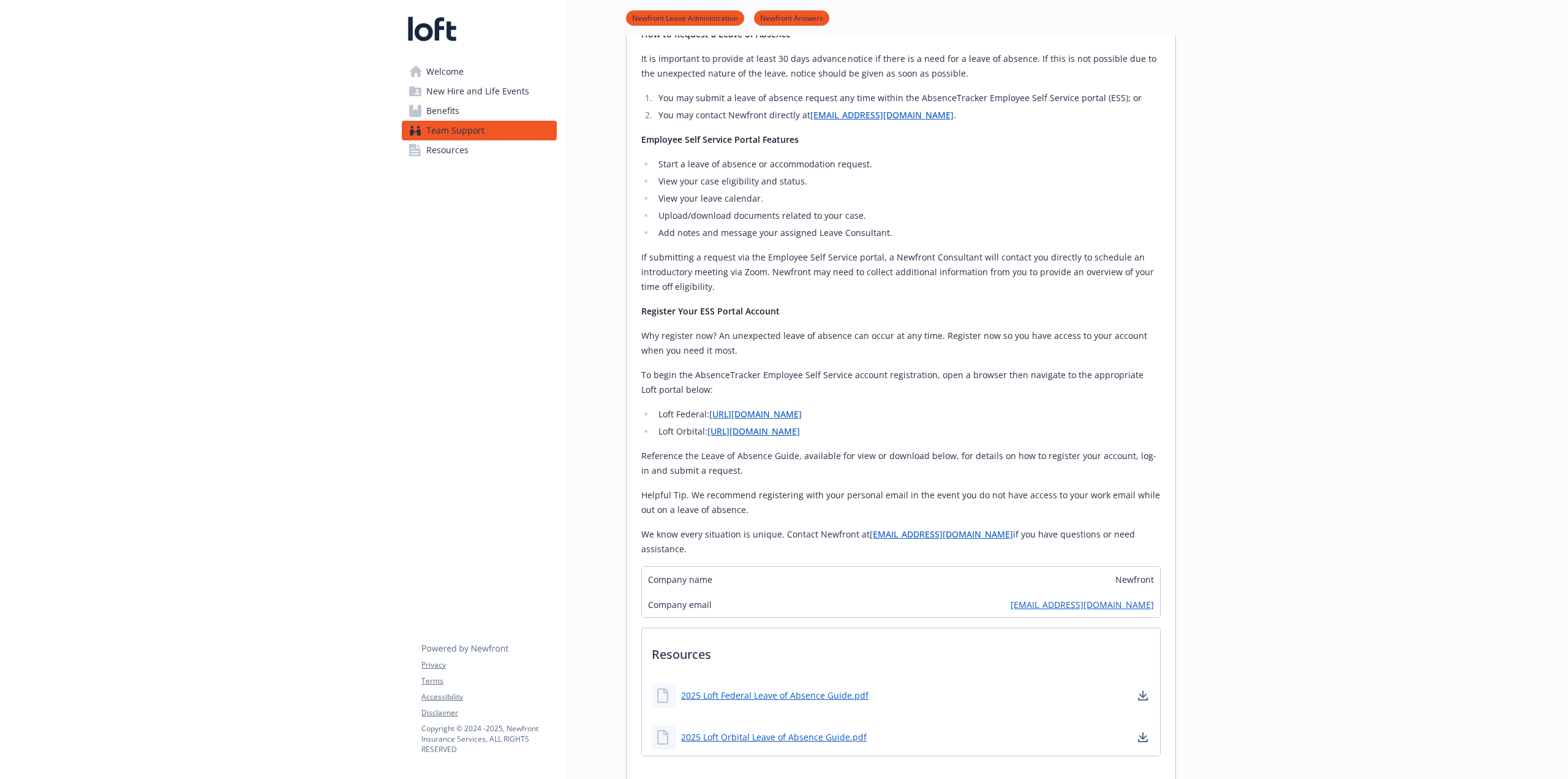
scroll to position [981, 0]
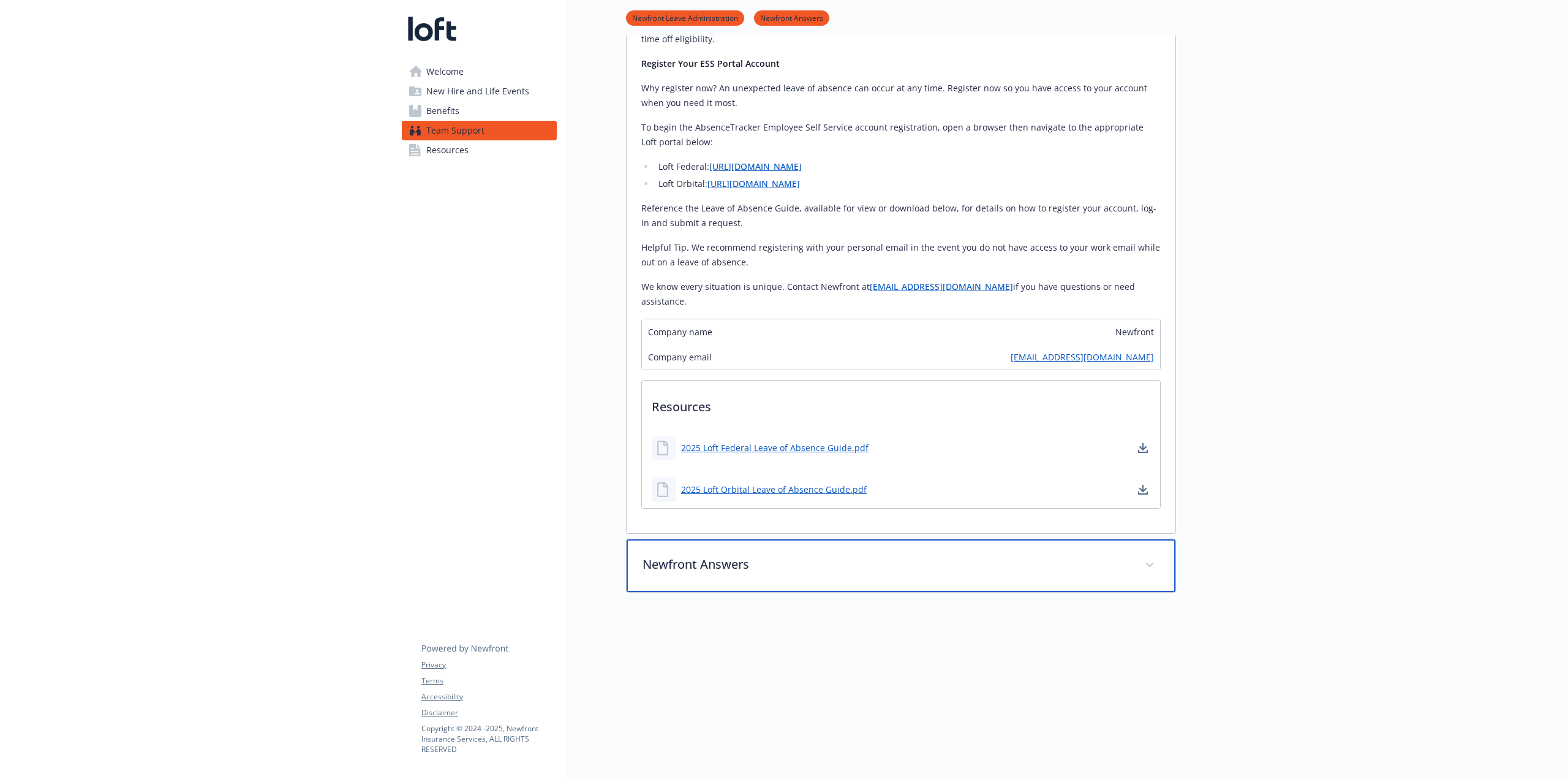
click at [836, 485] on p "Newfront Answers" at bounding box center [886, 564] width 487 height 19
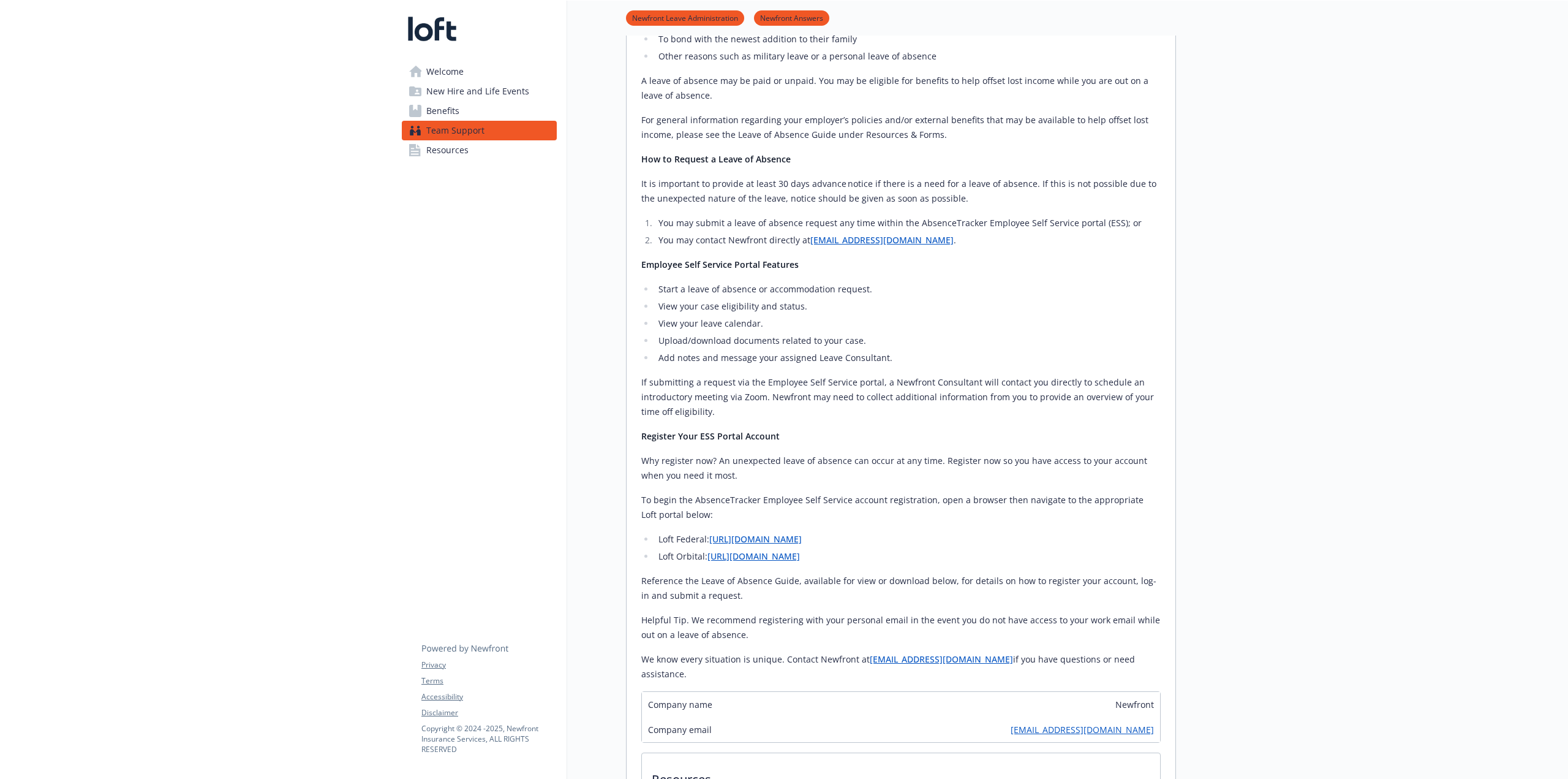
scroll to position [613, 0]
click at [800, 485] on link "[URL][DOMAIN_NAME]" at bounding box center [754, 552] width 93 height 12
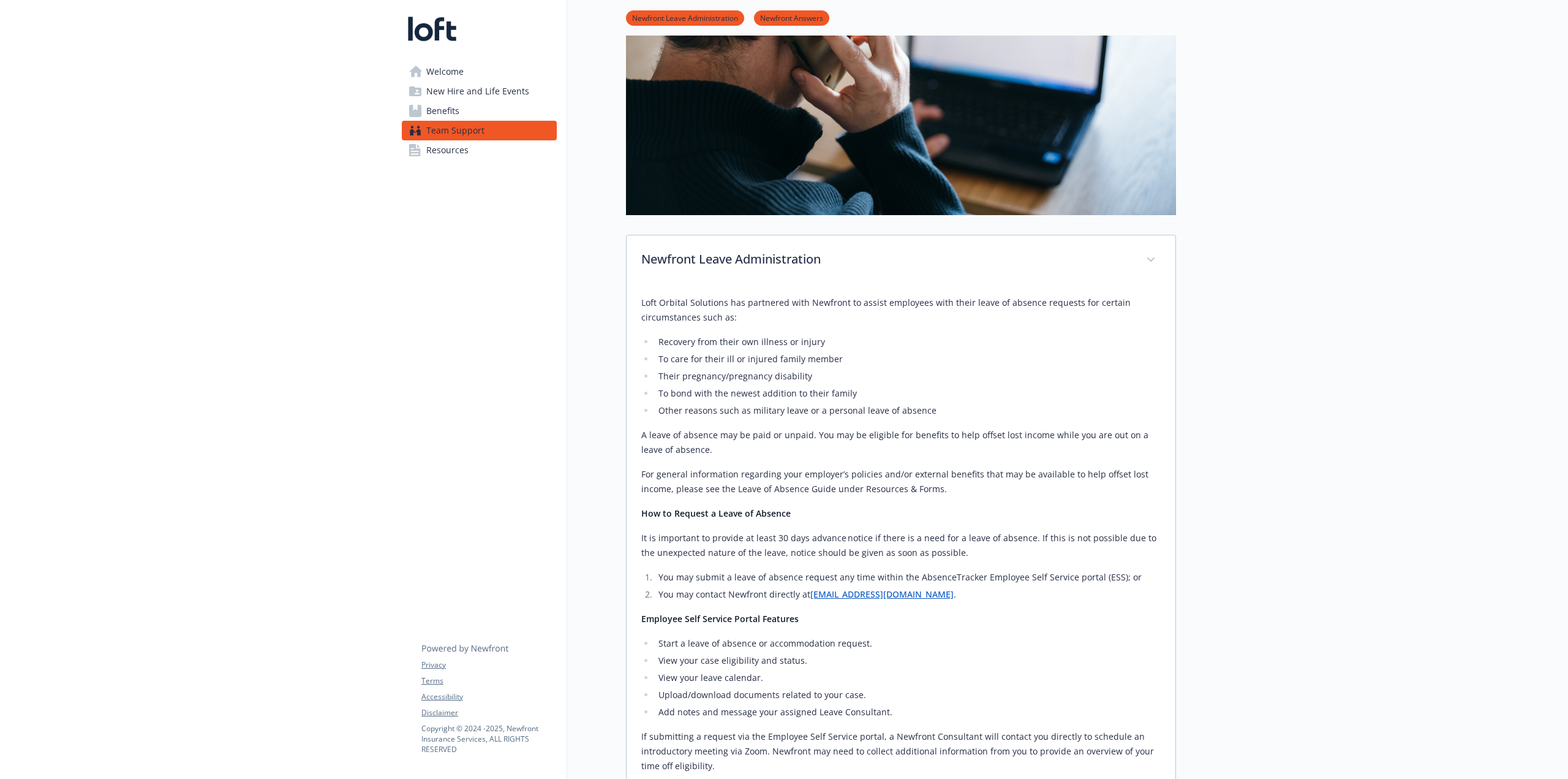
scroll to position [0, 0]
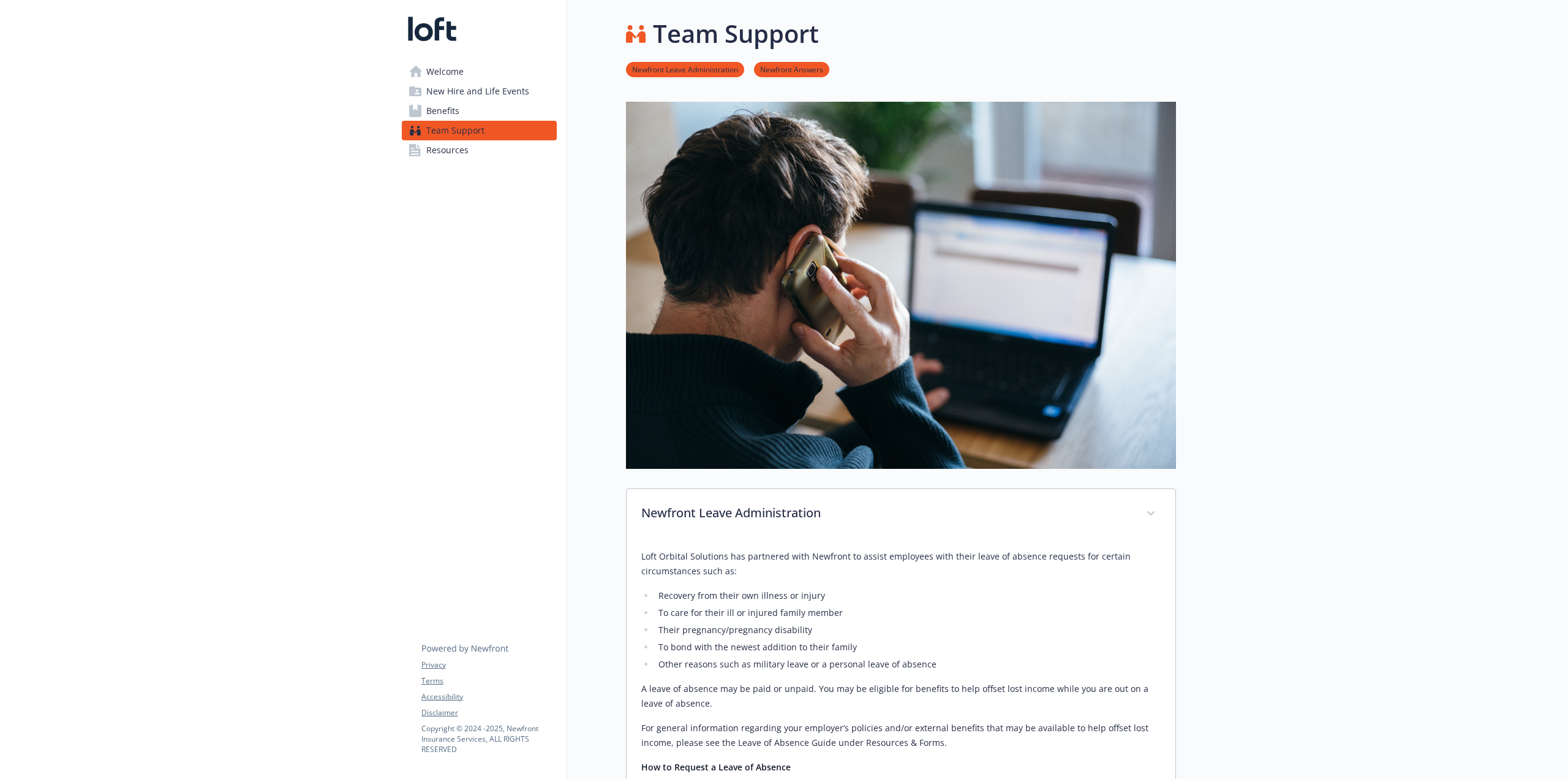
click at [460, 114] on link "Benefits" at bounding box center [479, 111] width 155 height 19
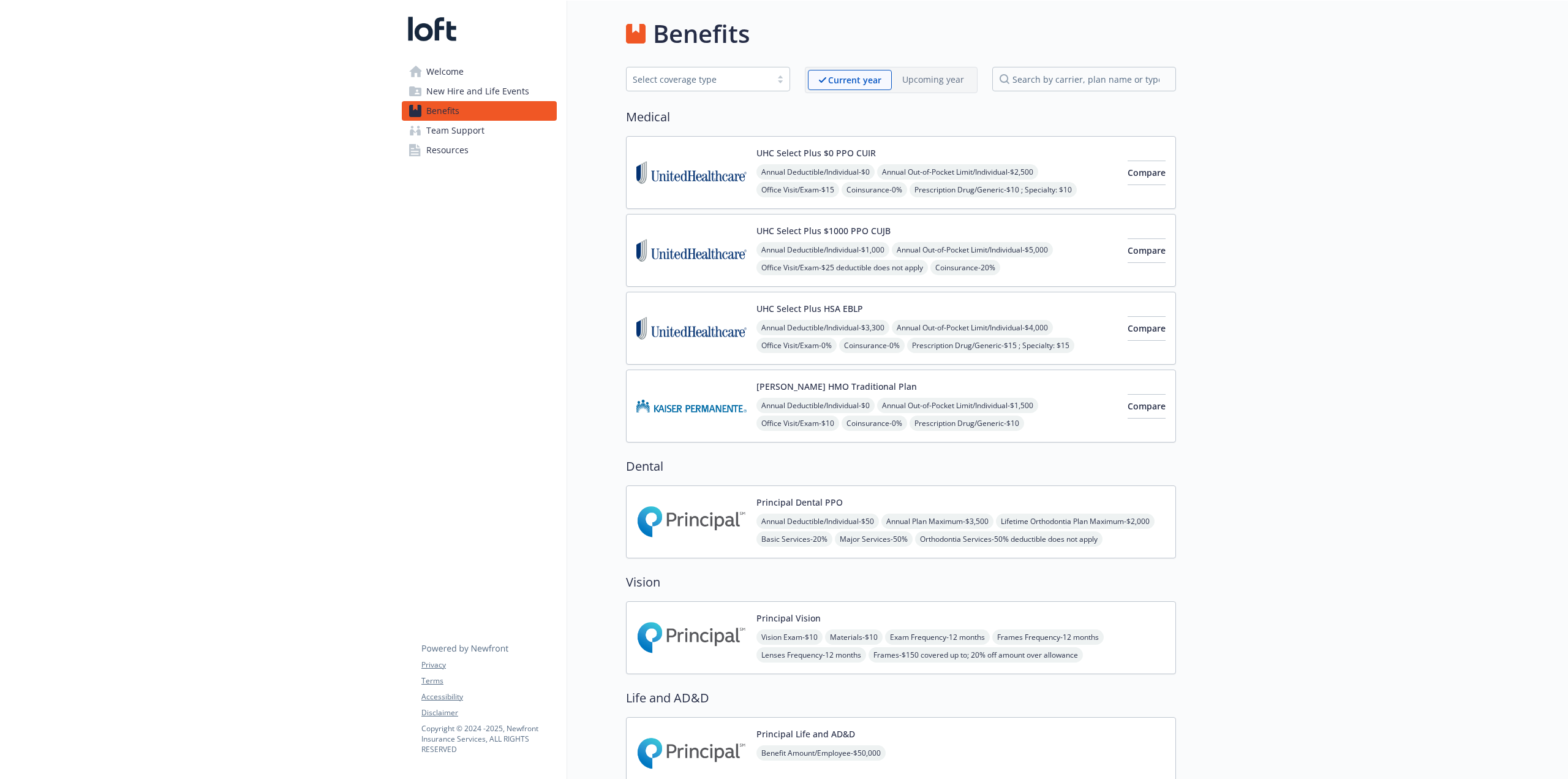
click at [460, 94] on span "New Hire and Life Events" at bounding box center [478, 91] width 103 height 19
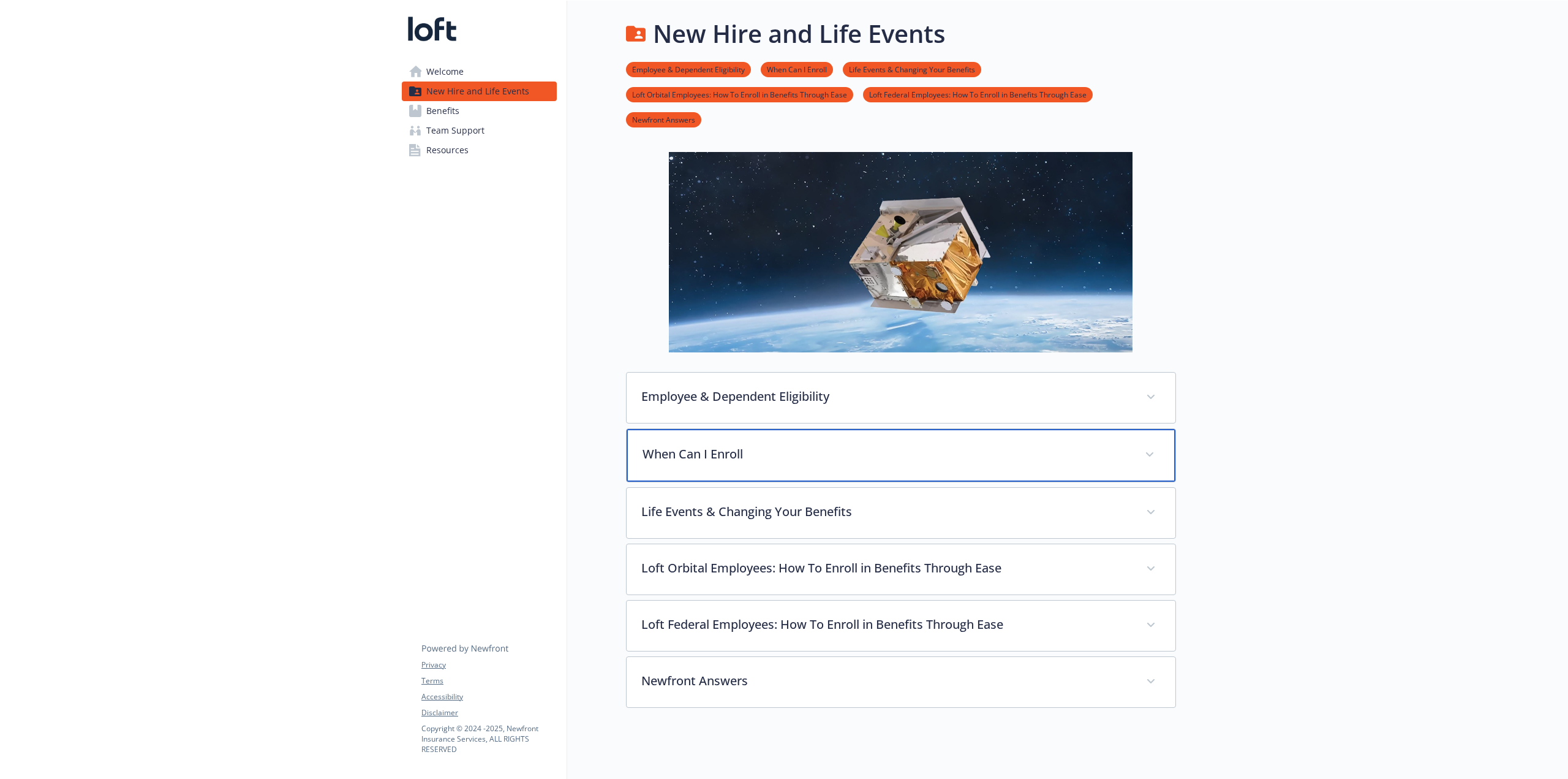
click at [729, 450] on p "When Can I Enroll" at bounding box center [886, 454] width 487 height 19
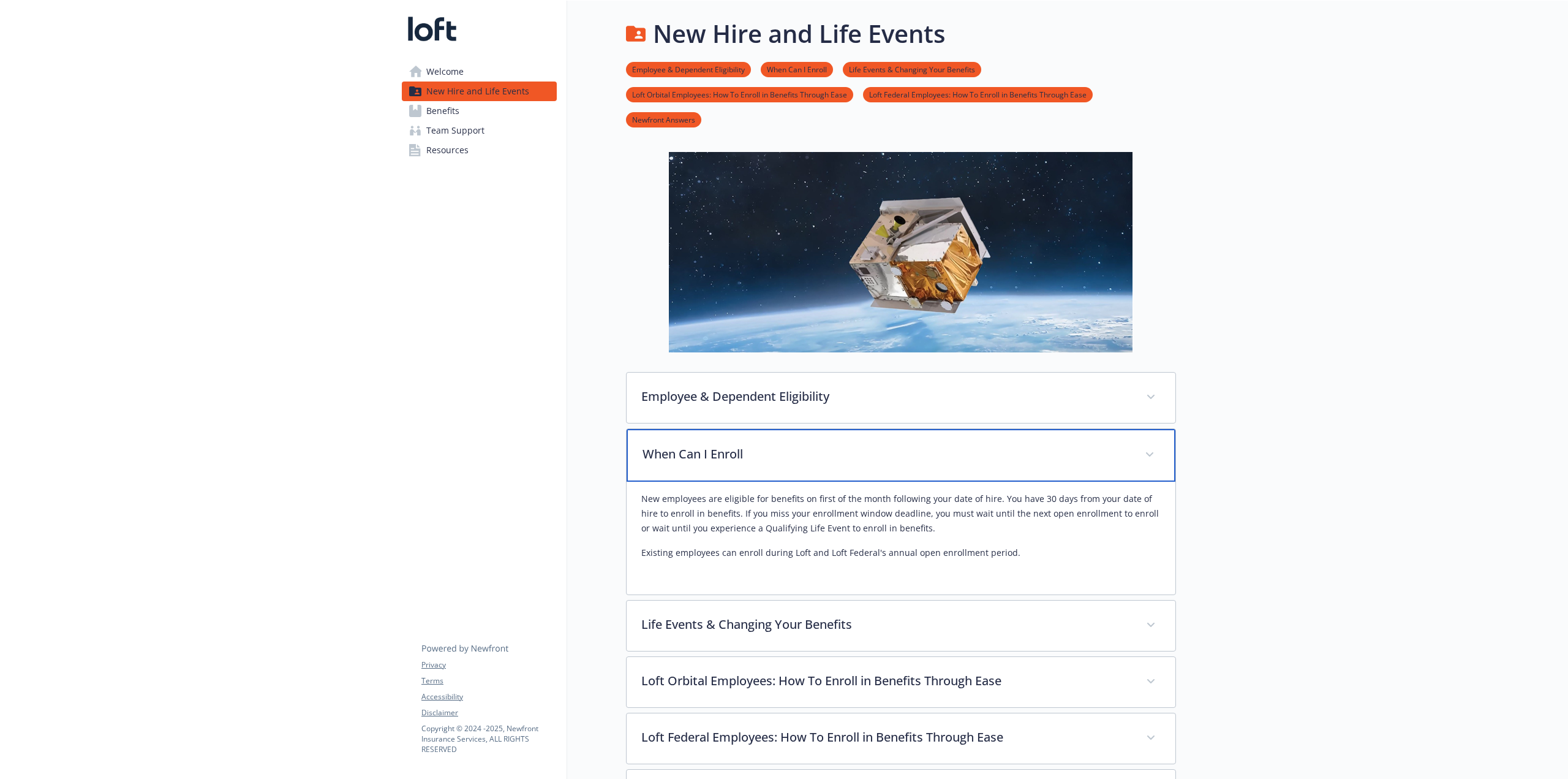
click at [729, 448] on p "When Can I Enroll" at bounding box center [886, 454] width 487 height 19
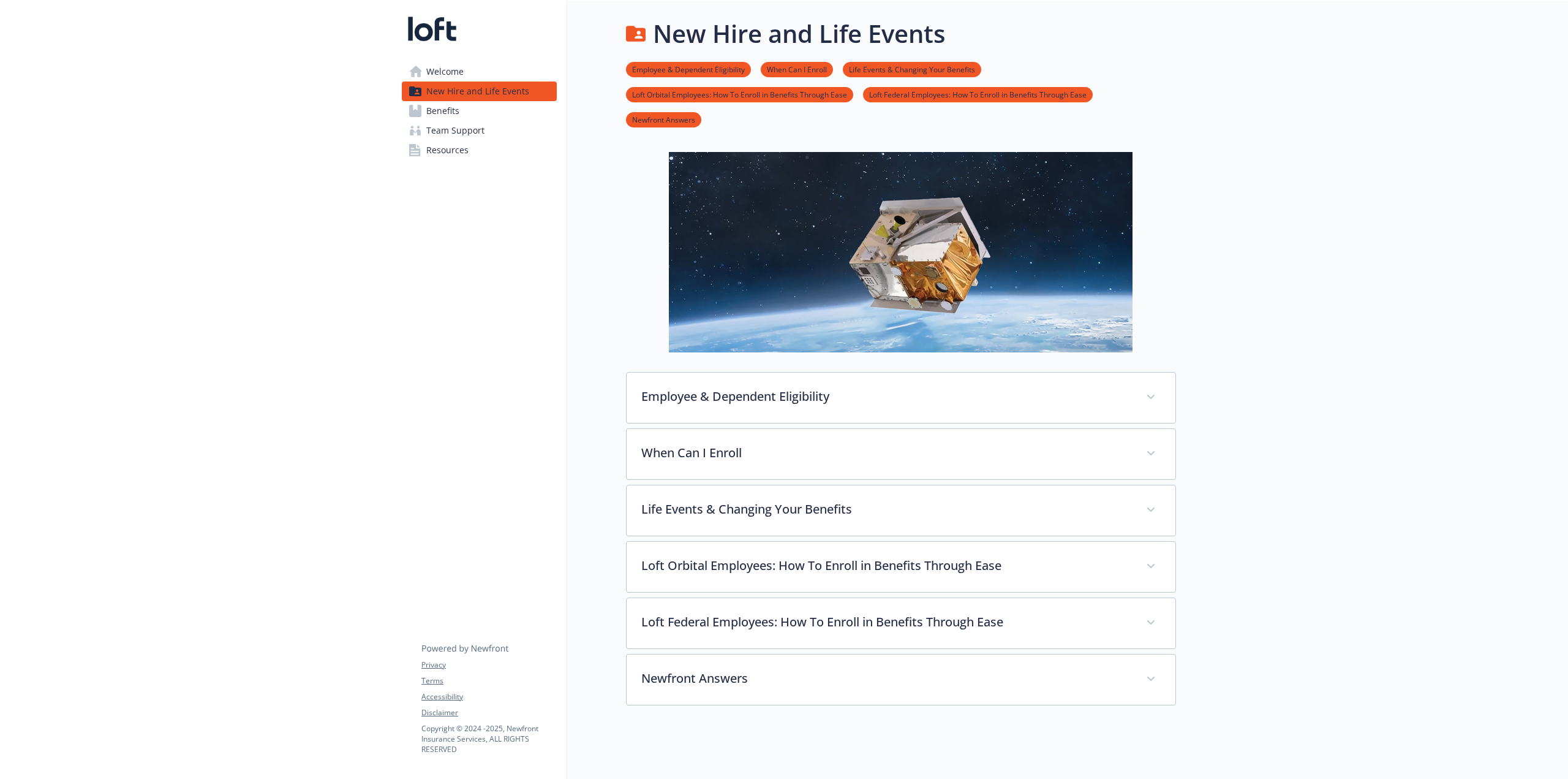
click at [472, 106] on link "Benefits" at bounding box center [479, 111] width 155 height 19
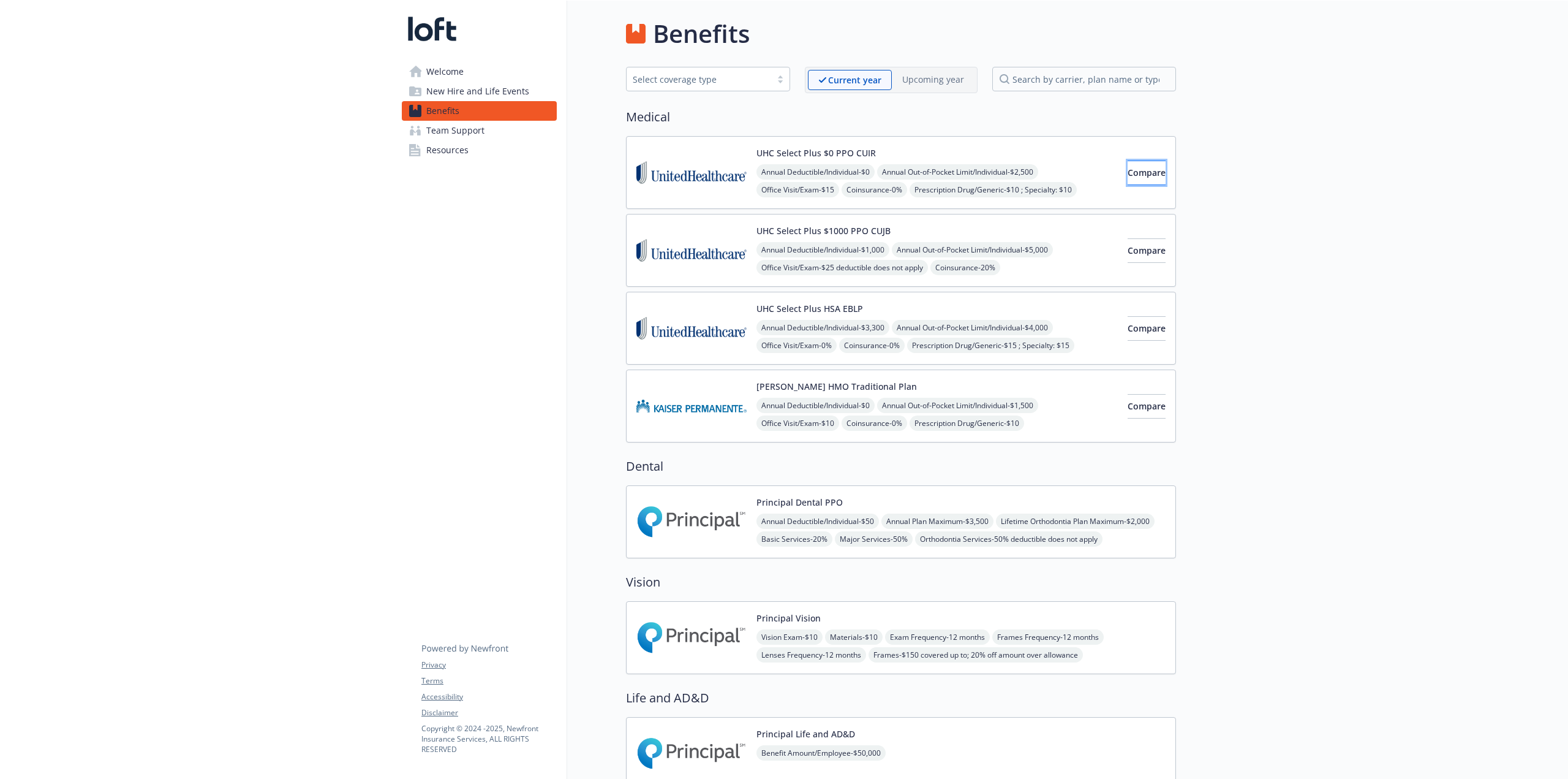
click at [940, 169] on span "Compare" at bounding box center [1146, 173] width 38 height 12
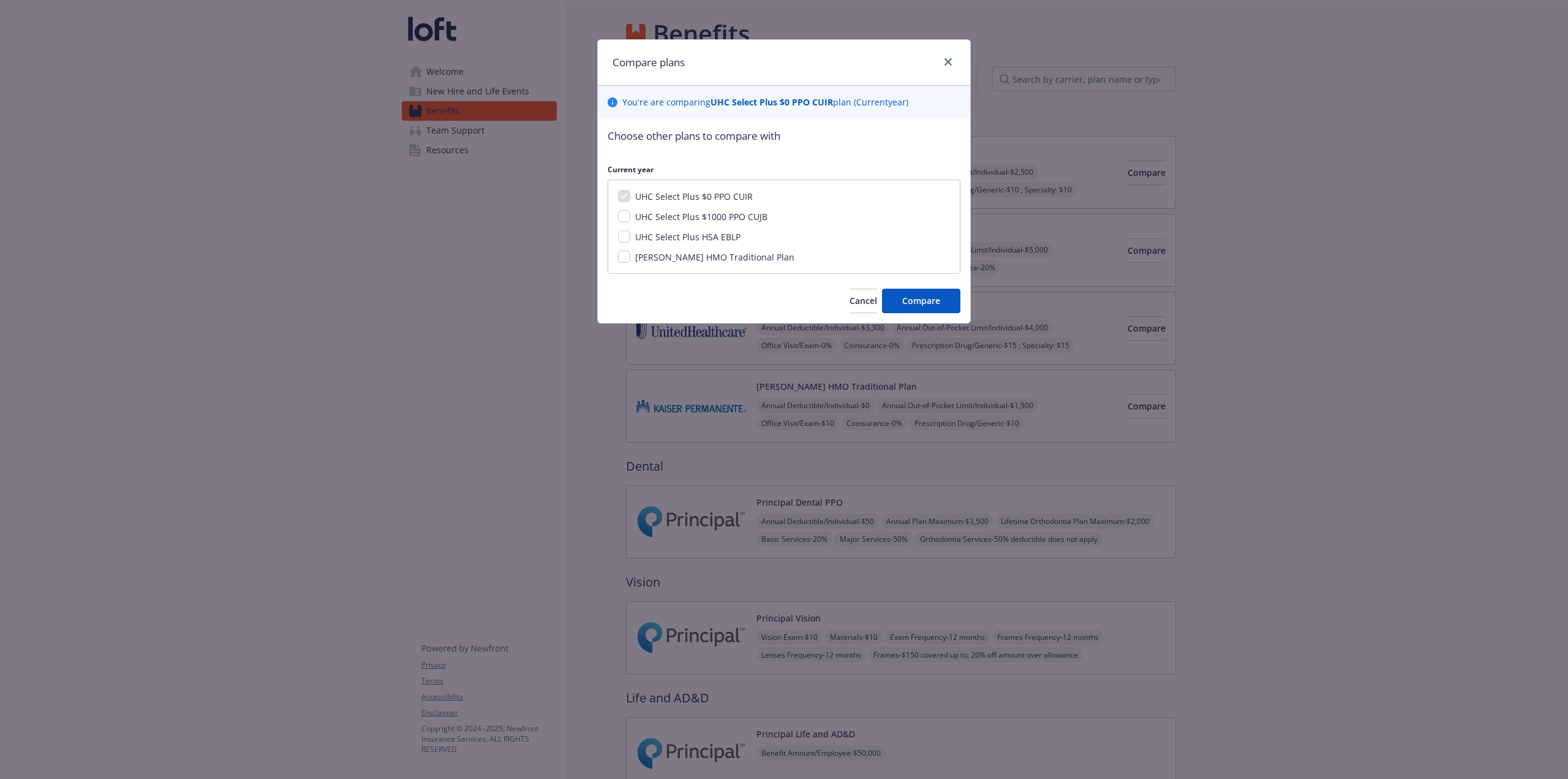
click at [675, 208] on div "UHC Select Plus $0 PPO CUIR UHC Select Plus $1000 PPO CUJB UHC Select Plus HSA …" at bounding box center [784, 227] width 353 height 94
click at [674, 216] on span "UHC Select Plus $1000 PPO CUJB" at bounding box center [701, 216] width 132 height 12
click at [630, 216] on input "UHC Select Plus $1000 PPO CUJB" at bounding box center [624, 216] width 12 height 12
checkbox input "true"
click at [676, 237] on span "UHC Select Plus HSA EBLP" at bounding box center [688, 237] width 106 height 12
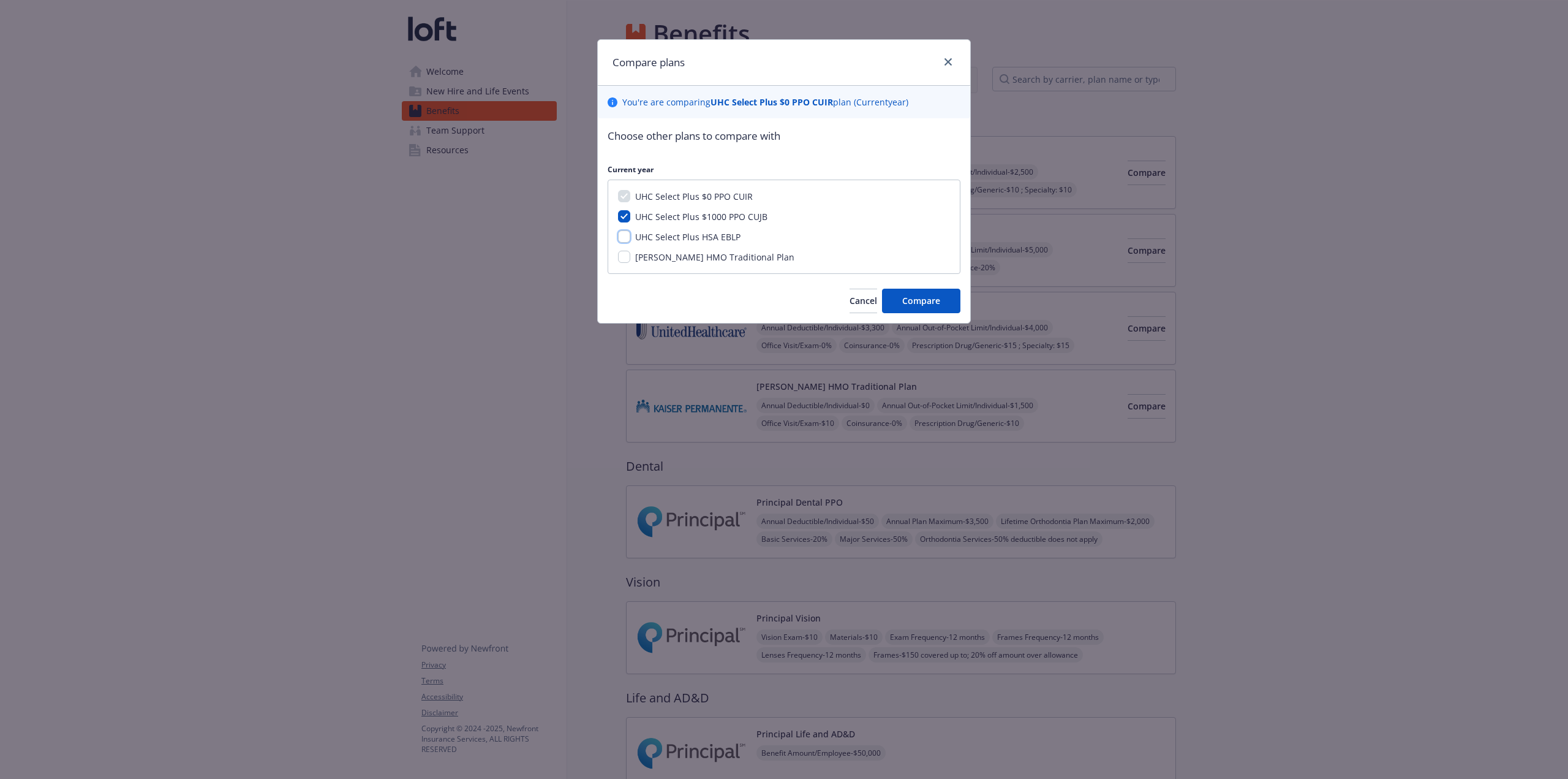
click at [630, 237] on input "UHC Select Plus HSA EBLP" at bounding box center [624, 236] width 12 height 12
checkbox input "true"
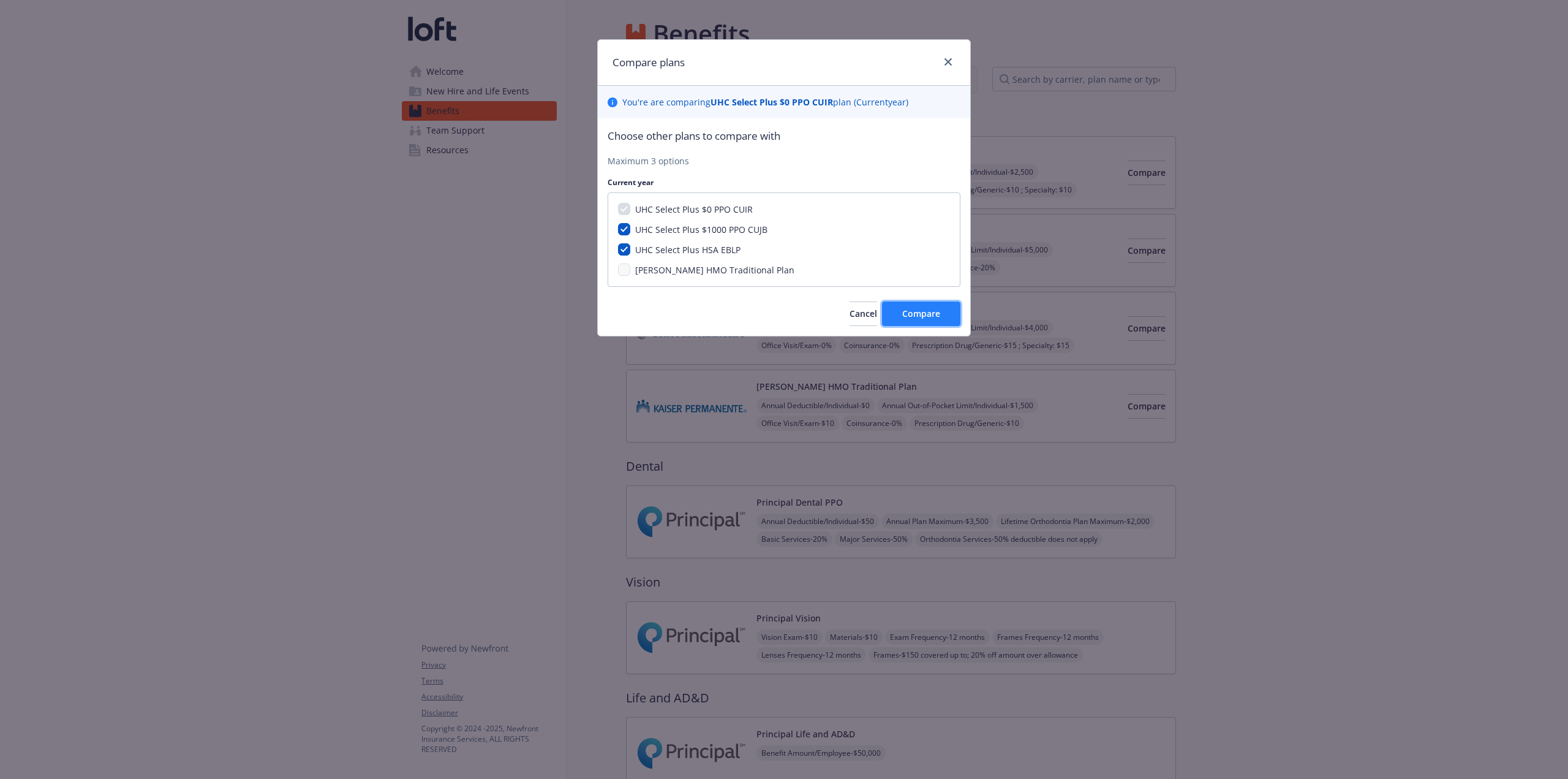
click at [926, 318] on span "Compare" at bounding box center [921, 314] width 38 height 12
